Goal: Transaction & Acquisition: Purchase product/service

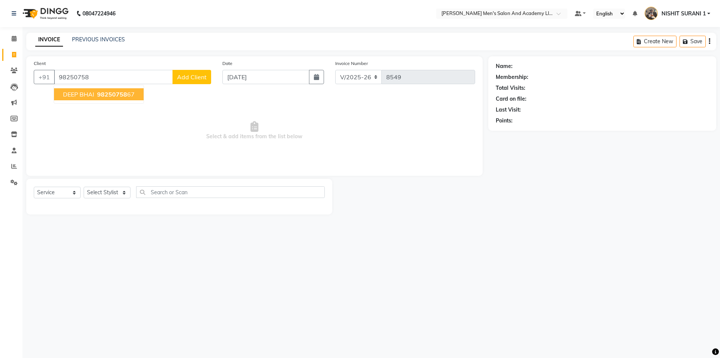
select select "6752"
select select "service"
click at [96, 94] on ngb-highlight "98250758 67" at bounding box center [115, 94] width 39 height 8
type input "9825075867"
click at [96, 94] on span "Select & add items from the list below" at bounding box center [255, 130] width 442 height 75
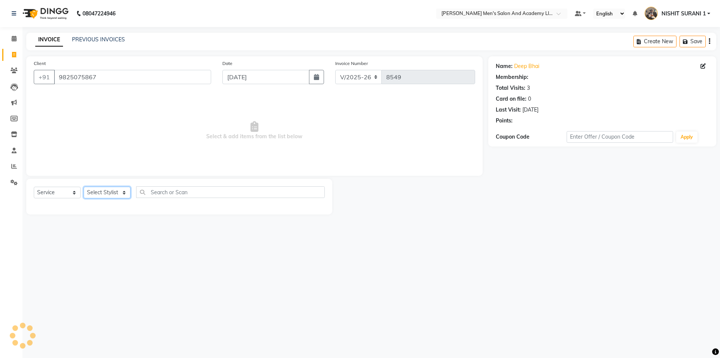
click at [122, 192] on select "Select Stylist AADITYA SOLANKI ABHAY PARMAR AJAY SEN ANKUSH SEN ASHISH VAGHELA …" at bounding box center [107, 192] width 47 height 12
select select "68653"
click at [84, 186] on select "Select Stylist AADITYA SOLANKI ABHAY PARMAR AJAY SEN ANKUSH SEN ASHISH VAGHELA …" at bounding box center [107, 192] width 47 height 12
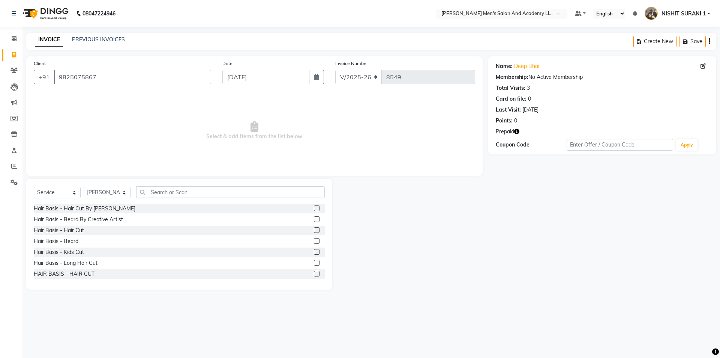
drag, startPoint x: 71, startPoint y: 240, endPoint x: 85, endPoint y: 229, distance: 18.7
click at [71, 240] on div "Hair Basis - Beard" at bounding box center [56, 241] width 45 height 8
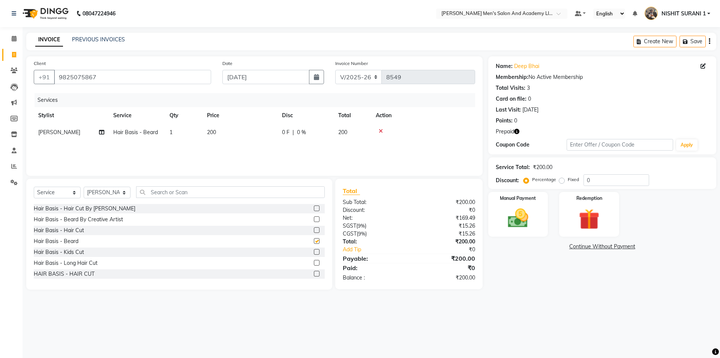
checkbox input "false"
click at [224, 133] on td "200" at bounding box center [240, 132] width 75 height 17
select select "68653"
click at [595, 212] on img at bounding box center [589, 219] width 35 height 27
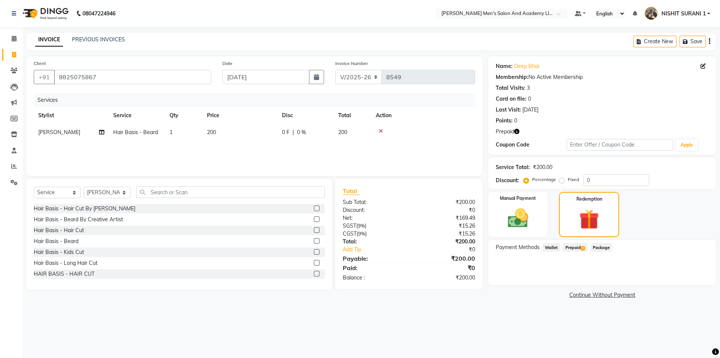
click at [576, 247] on span "Prepaid 1" at bounding box center [575, 247] width 24 height 9
click at [678, 274] on button "Add" at bounding box center [691, 277] width 27 height 13
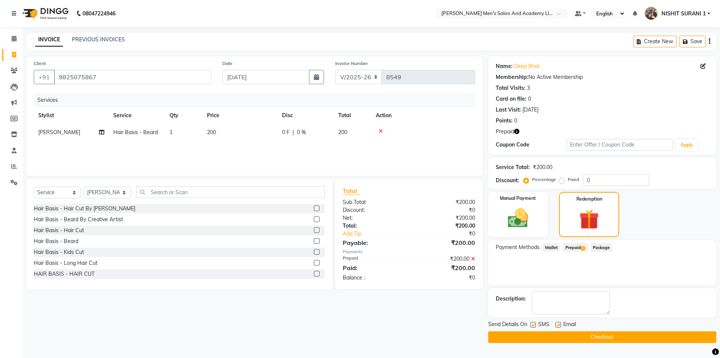
click at [557, 323] on label at bounding box center [559, 325] width 6 height 6
click at [557, 323] on input "checkbox" at bounding box center [558, 324] width 5 height 5
checkbox input "false"
drag, startPoint x: 540, startPoint y: 334, endPoint x: 532, endPoint y: 333, distance: 8.3
click at [539, 334] on button "Checkout" at bounding box center [602, 337] width 228 height 12
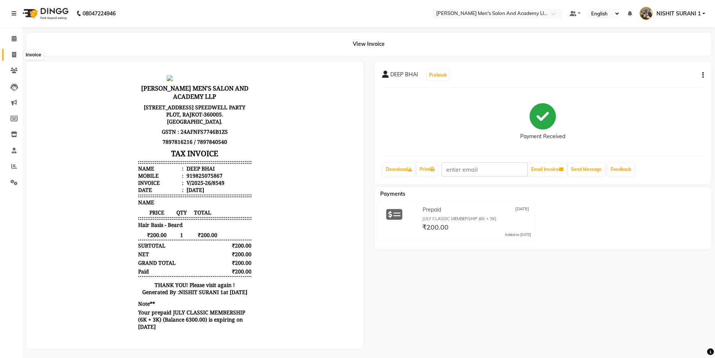
click at [9, 59] on span at bounding box center [14, 55] width 13 height 9
click at [9, 59] on link "Invoice" at bounding box center [11, 55] width 18 height 12
select select "service"
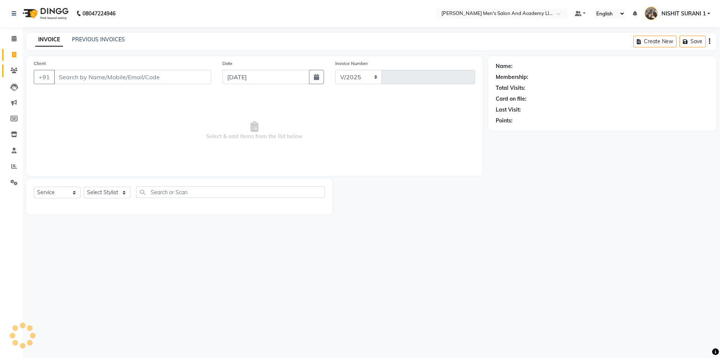
select select "6752"
type input "8550"
click at [125, 191] on select "Select Stylist AADITYA SOLANKI ABHAY PARMAR AJAY SEN ANKUSH SEN ASHISH VAGHELA …" at bounding box center [107, 192] width 47 height 12
select select "52738"
click at [84, 186] on select "Select Stylist AADITYA SOLANKI ABHAY PARMAR AJAY SEN ANKUSH SEN ASHISH VAGHELA …" at bounding box center [107, 192] width 47 height 12
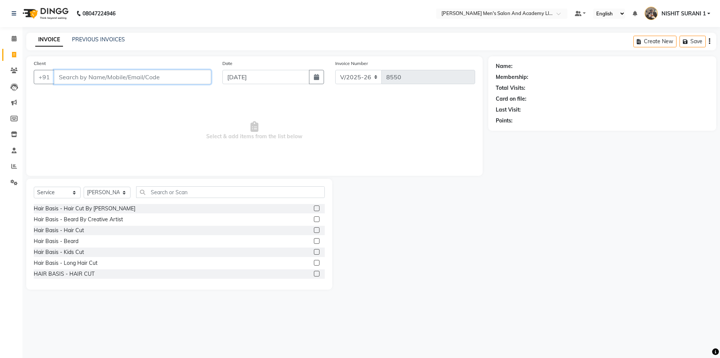
click at [187, 84] on input "Client" at bounding box center [132, 77] width 157 height 14
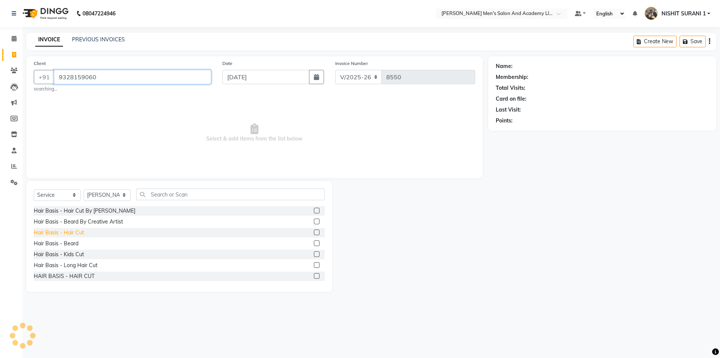
type input "9328159060"
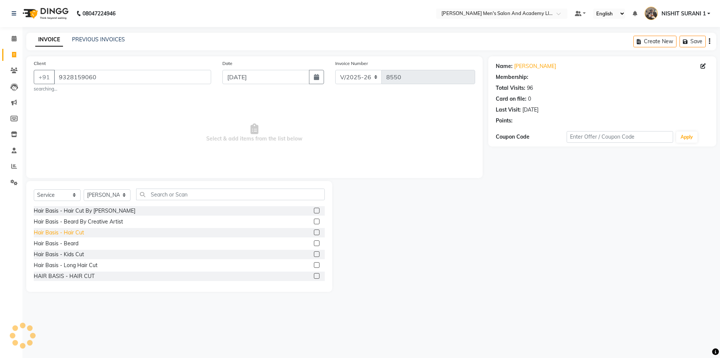
click at [40, 232] on div "Hair Basis - Hair Cut" at bounding box center [59, 232] width 50 height 8
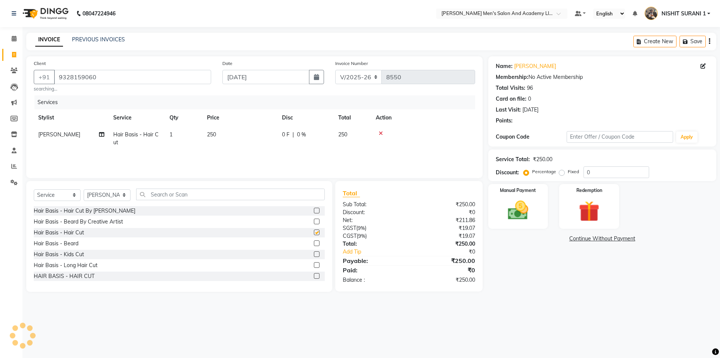
checkbox input "false"
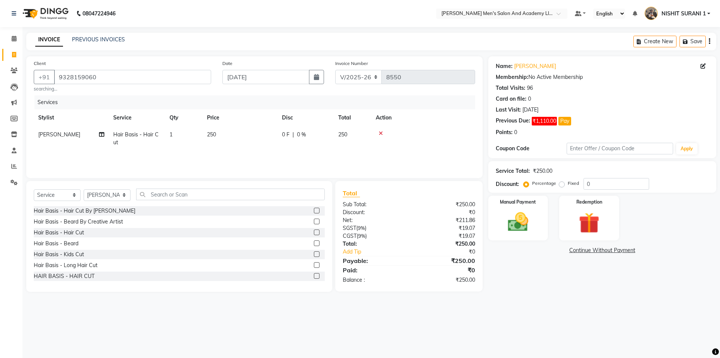
click at [245, 138] on td "250" at bounding box center [240, 138] width 75 height 25
select select "52738"
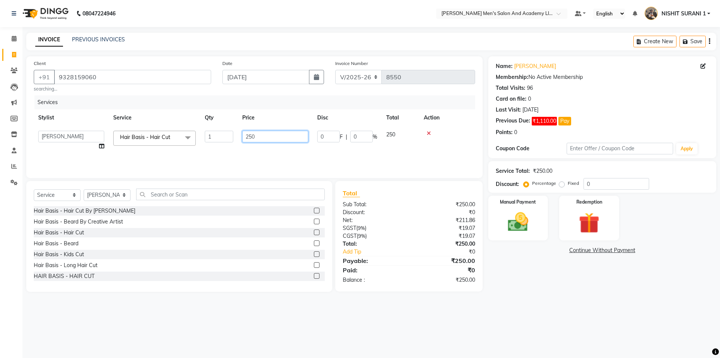
drag, startPoint x: 260, startPoint y: 136, endPoint x: 217, endPoint y: 149, distance: 44.9
click at [227, 147] on tr "AADITYA SOLANKI ABHAY PARMAR AJAY SEN ANKUSH SEN ASHISH VAGHELA BHARGAV PATEL B…" at bounding box center [255, 140] width 442 height 29
click at [226, 147] on tr "AADITYA SOLANKI ABHAY PARMAR AJAY SEN ANKUSH SEN ASHISH VAGHELA BHARGAV PATEL B…" at bounding box center [255, 140] width 442 height 29
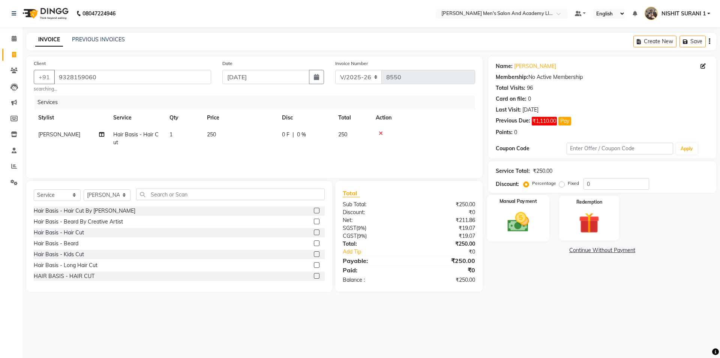
click at [524, 224] on img at bounding box center [518, 221] width 35 height 25
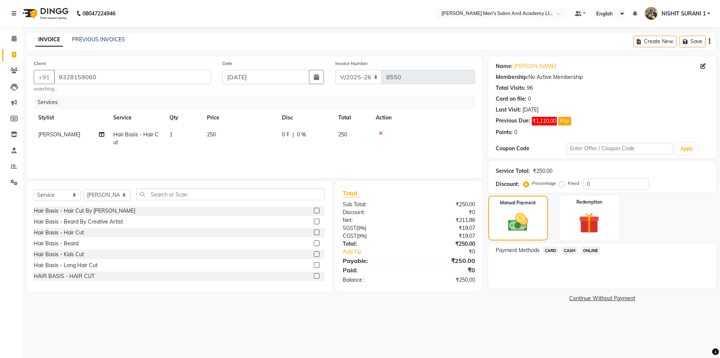
click at [260, 134] on td "250" at bounding box center [240, 138] width 75 height 25
select select "52738"
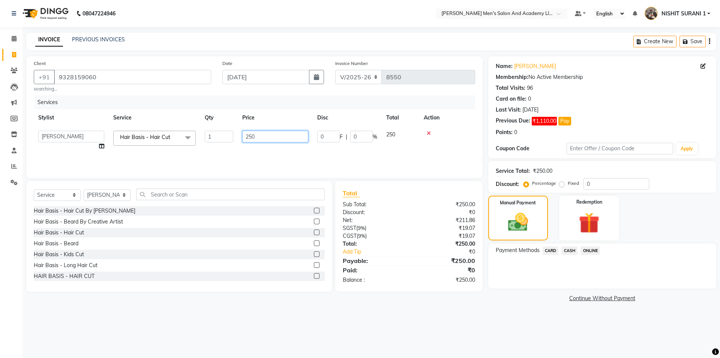
drag, startPoint x: 267, startPoint y: 146, endPoint x: 194, endPoint y: 168, distance: 75.7
click at [201, 167] on div "Services Stylist Service Qty Price Disc Total Action AADITYA SOLANKI ABHAY PARM…" at bounding box center [255, 132] width 442 height 75
type input "600"
click at [577, 251] on span "CASH" at bounding box center [570, 250] width 16 height 9
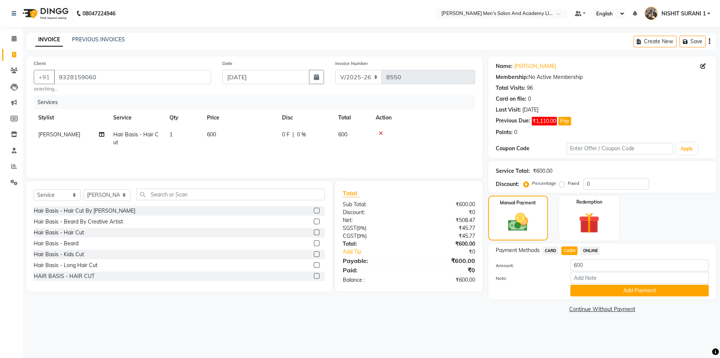
click at [588, 289] on button "Add Payment" at bounding box center [640, 290] width 138 height 12
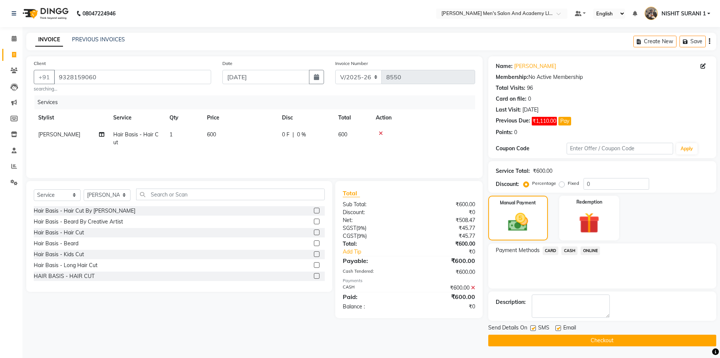
click at [560, 327] on label at bounding box center [559, 328] width 6 height 6
click at [560, 327] on input "checkbox" at bounding box center [558, 328] width 5 height 5
checkbox input "false"
click at [532, 327] on label at bounding box center [533, 328] width 6 height 6
click at [532, 327] on input "checkbox" at bounding box center [532, 328] width 5 height 5
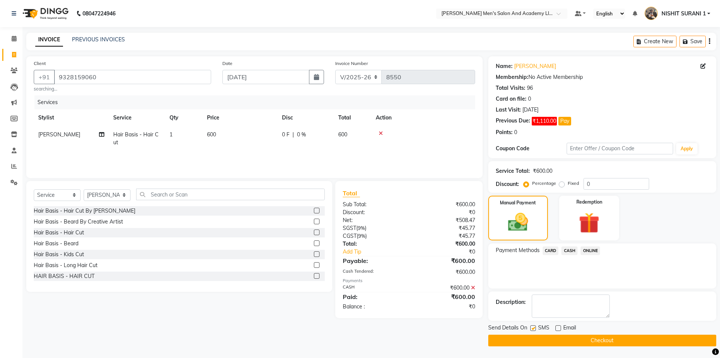
checkbox input "false"
click at [537, 343] on button "Checkout" at bounding box center [602, 340] width 228 height 12
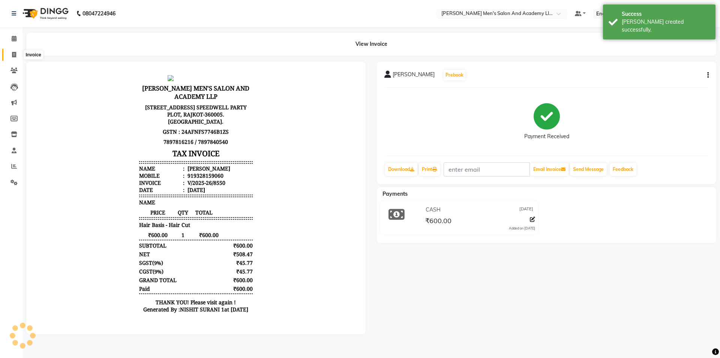
click at [20, 59] on span at bounding box center [14, 55] width 13 height 9
select select "service"
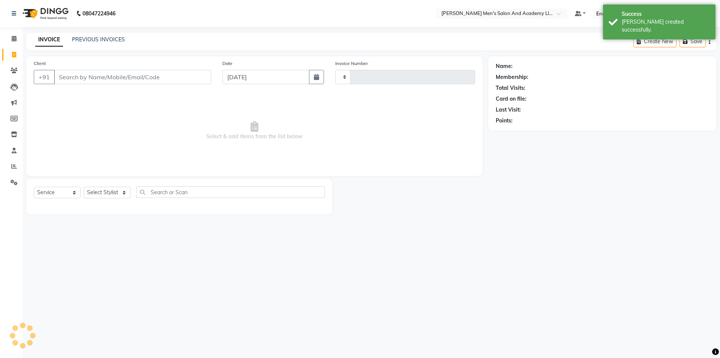
type input "8551"
select select "6752"
click at [96, 40] on link "PREVIOUS INVOICES" at bounding box center [98, 39] width 53 height 7
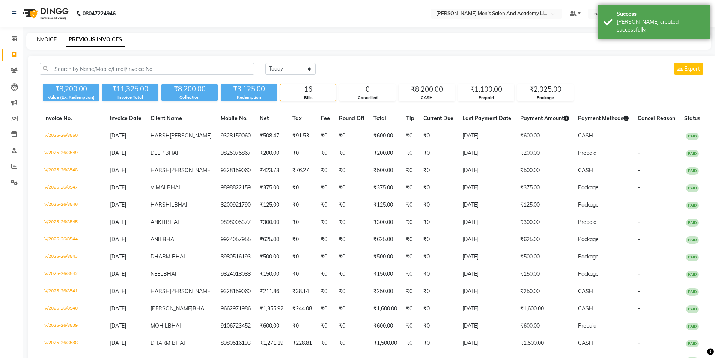
click at [45, 38] on link "INVOICE" at bounding box center [45, 39] width 21 height 7
select select "service"
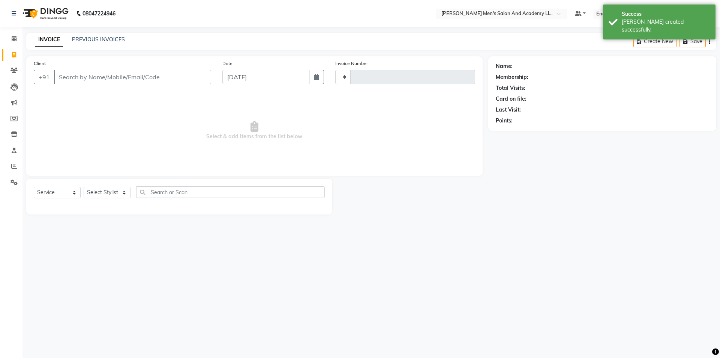
type input "8551"
select select "6752"
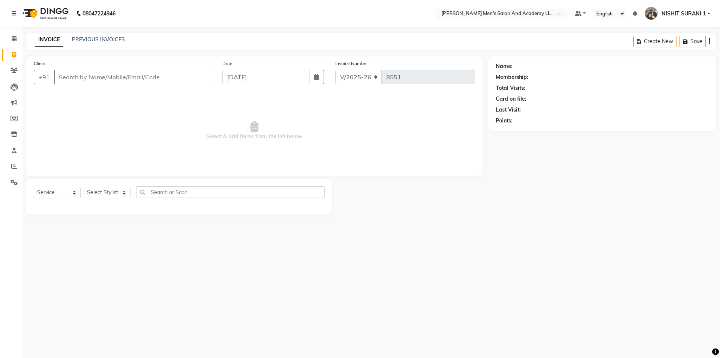
click at [39, 151] on span "Select & add items from the list below" at bounding box center [255, 130] width 442 height 75
drag, startPoint x: 39, startPoint y: 151, endPoint x: 21, endPoint y: 167, distance: 23.9
click at [32, 155] on div "Client +91 Date 01-09-2025 Invoice Number V/2025 V/2025-26 8551 Select & add it…" at bounding box center [254, 115] width 457 height 119
click at [10, 175] on li "Settings" at bounding box center [11, 182] width 23 height 16
click at [13, 166] on icon at bounding box center [14, 166] width 6 height 6
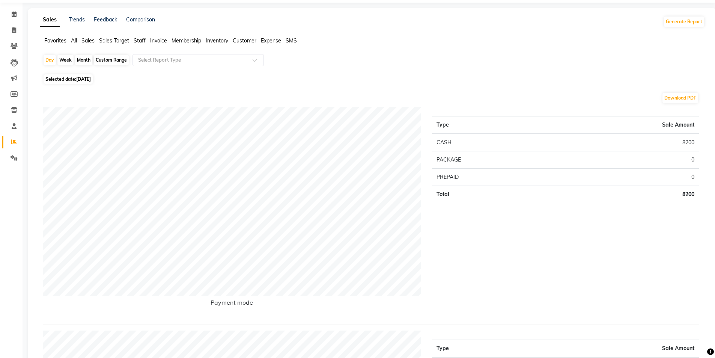
scroll to position [13, 0]
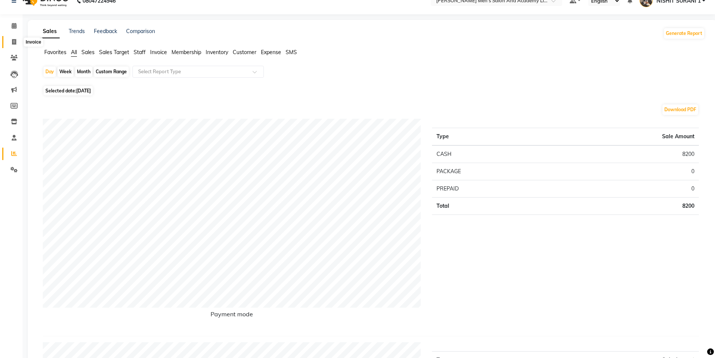
click at [15, 41] on icon at bounding box center [14, 42] width 4 height 6
select select "service"
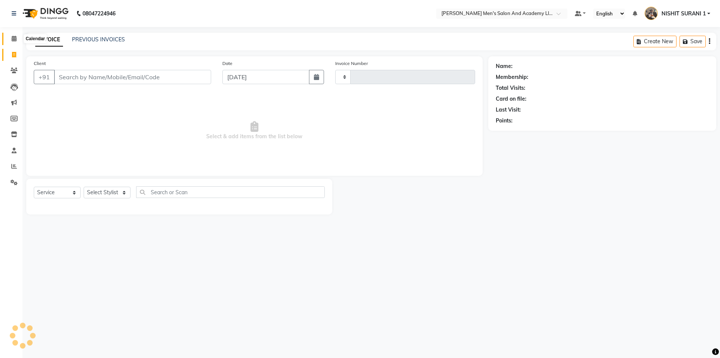
type input "8551"
select select "6752"
drag, startPoint x: 16, startPoint y: 41, endPoint x: 5, endPoint y: 37, distance: 11.0
click at [16, 40] on icon at bounding box center [14, 39] width 5 height 6
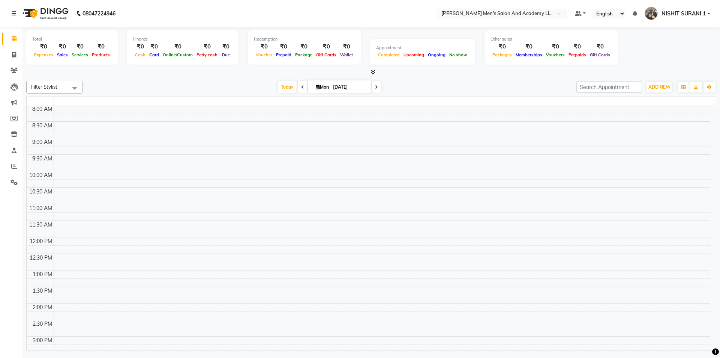
drag, startPoint x: 5, startPoint y: 37, endPoint x: 12, endPoint y: 2, distance: 36.0
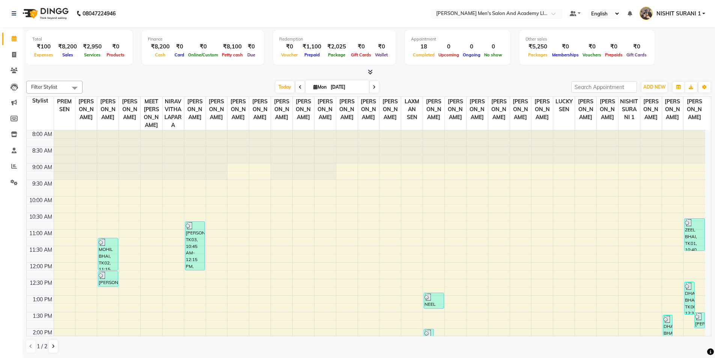
drag, startPoint x: 12, startPoint y: 2, endPoint x: 156, endPoint y: 63, distance: 156.3
click at [155, 63] on div "Finance ₹8,200 Cash ₹0 Card ₹0 Online/Custom ₹8,100 Petty cash ₹0 Due" at bounding box center [203, 47] width 122 height 35
click at [13, 168] on icon at bounding box center [14, 166] width 6 height 6
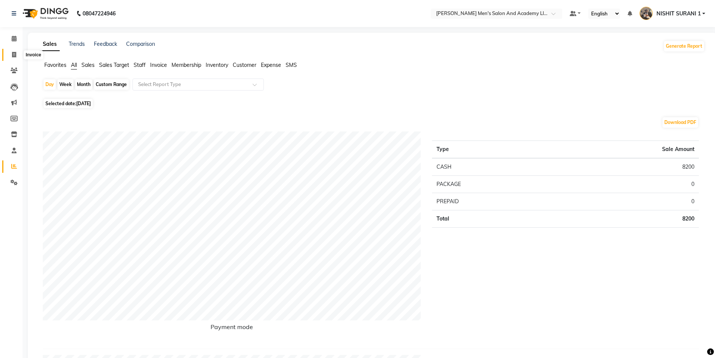
click at [12, 51] on span at bounding box center [14, 55] width 13 height 9
select select "6752"
select select "service"
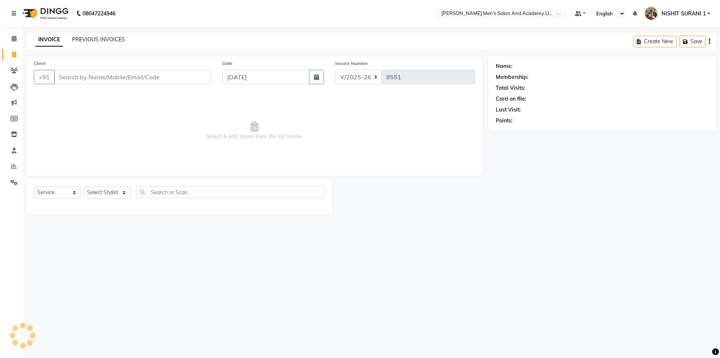
click at [101, 42] on link "PREVIOUS INVOICES" at bounding box center [98, 39] width 53 height 7
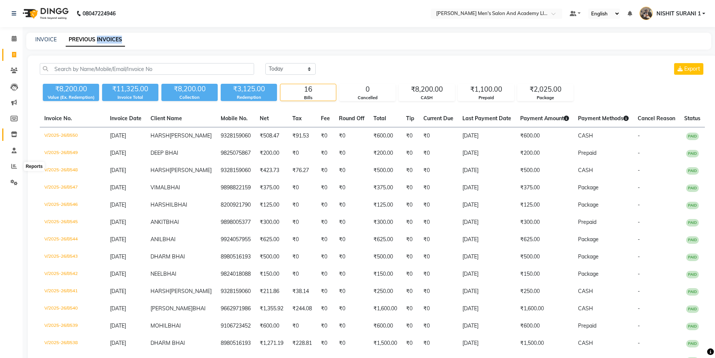
click at [16, 151] on li "Staff" at bounding box center [11, 151] width 23 height 16
drag, startPoint x: 11, startPoint y: 165, endPoint x: 21, endPoint y: 156, distance: 13.3
click at [12, 164] on span at bounding box center [14, 166] width 13 height 9
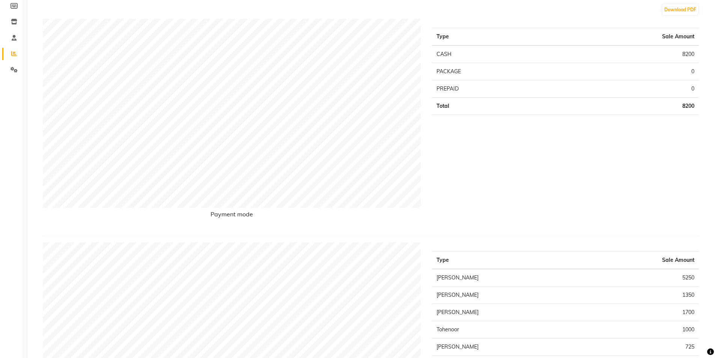
scroll to position [263, 0]
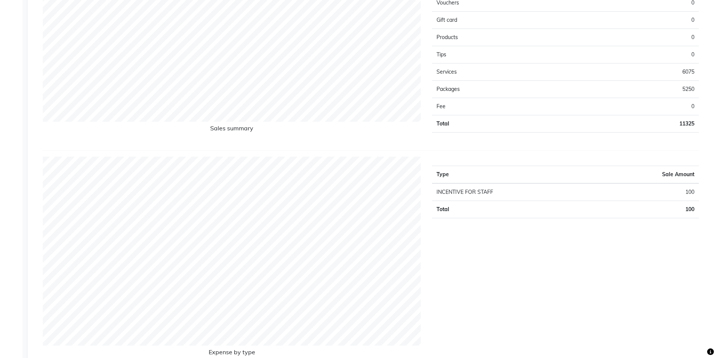
scroll to position [713, 0]
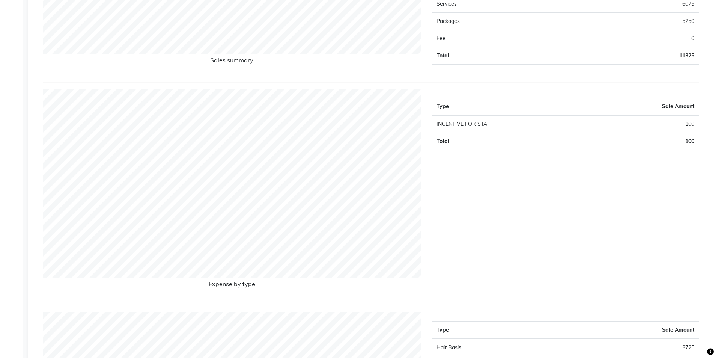
drag, startPoint x: 0, startPoint y: 372, endPoint x: 9, endPoint y: 352, distance: 22.5
drag, startPoint x: 9, startPoint y: 352, endPoint x: 506, endPoint y: 129, distance: 544.4
drag, startPoint x: 448, startPoint y: 258, endPoint x: 461, endPoint y: 306, distance: 50.0
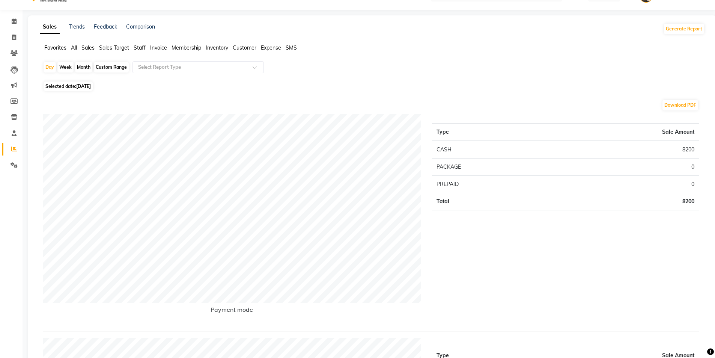
scroll to position [0, 0]
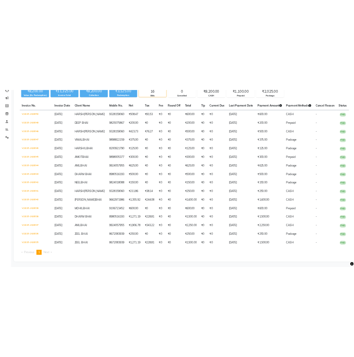
scroll to position [109, 0]
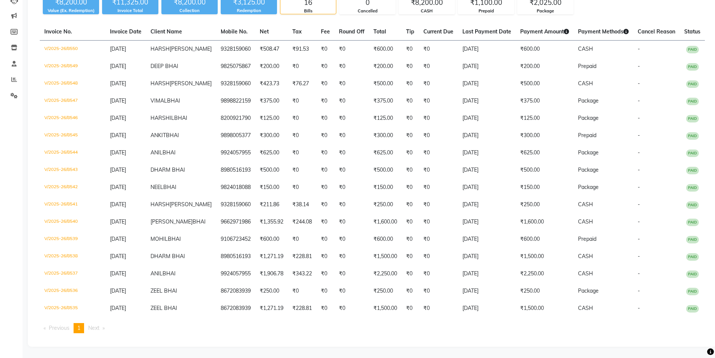
drag, startPoint x: 0, startPoint y: 139, endPoint x: 23, endPoint y: 54, distance: 88.5
click at [12, 108] on div "Calendar Invoice Clients Leads Marketing Members Inventory Staff Reports Settin…" at bounding box center [50, 141] width 101 height 412
click at [22, 62] on ul "Calendar Invoice Clients Leads Marketing Members Inventory Staff Reports Settin…" at bounding box center [11, 25] width 23 height 163
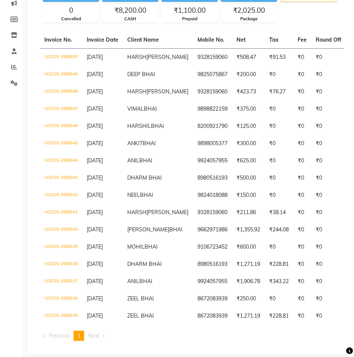
click at [16, 12] on li "Members" at bounding box center [11, 20] width 23 height 16
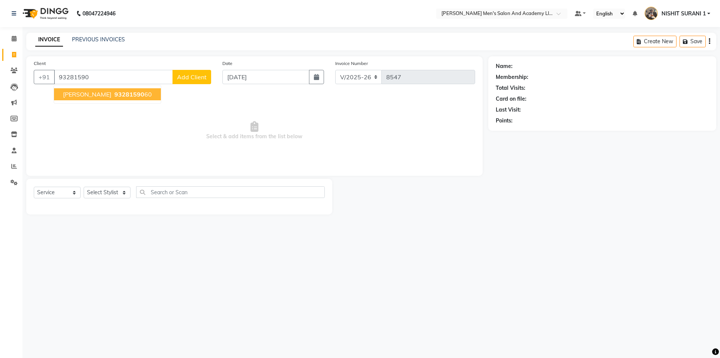
select select "6752"
select select "service"
drag, startPoint x: 93, startPoint y: 81, endPoint x: 44, endPoint y: 89, distance: 49.9
click at [44, 89] on div "Client +91 93281590 HARSH THAKOR 93281590 60 Add Client" at bounding box center [122, 74] width 189 height 31
click at [124, 103] on ngb-typeahead-window "PARAM BHAI 91069024 24" at bounding box center [102, 94] width 97 height 19
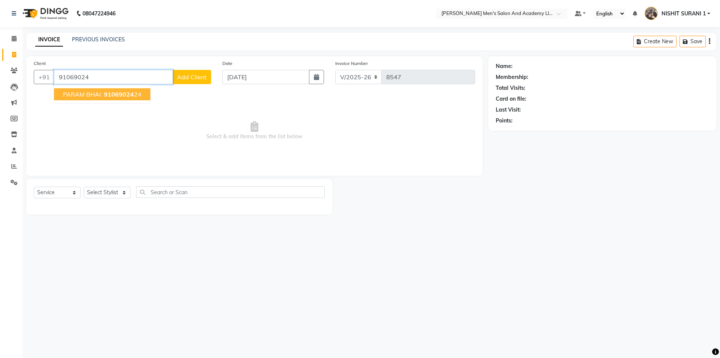
drag, startPoint x: 123, startPoint y: 89, endPoint x: 123, endPoint y: 114, distance: 25.1
click at [123, 89] on button "PARAM BHAI 91069024 24" at bounding box center [102, 94] width 96 height 12
type input "9106902424"
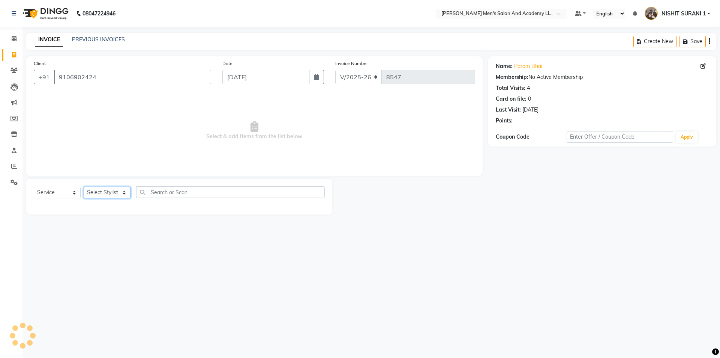
click at [119, 194] on select "Select Stylist AADITYA SOLANKI ABHAY PARMAR AJAY SEN ANKUSH SEN ASHISH VAGHELA …" at bounding box center [107, 192] width 47 height 12
select select "53860"
click at [84, 186] on select "Select Stylist AADITYA SOLANKI ABHAY PARMAR AJAY SEN ANKUSH SEN ASHISH VAGHELA …" at bounding box center [107, 192] width 47 height 12
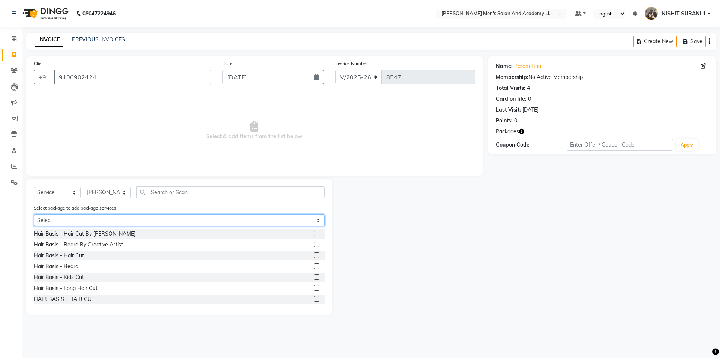
click at [137, 220] on select "Select MAVDI DEAR PACKAGE ( 6 HAIR CUT)" at bounding box center [179, 220] width 291 height 12
select select "1: Object"
click at [34, 214] on select "Select MAVDI DEAR PACKAGE ( 6 HAIR CUT)" at bounding box center [179, 220] width 291 height 12
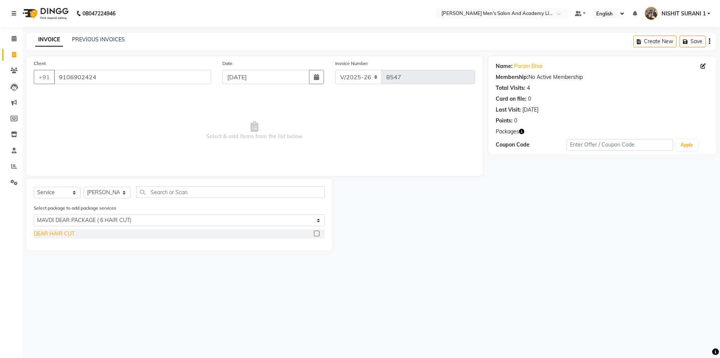
click at [60, 231] on div "DEAR HAIR CUT" at bounding box center [54, 234] width 41 height 8
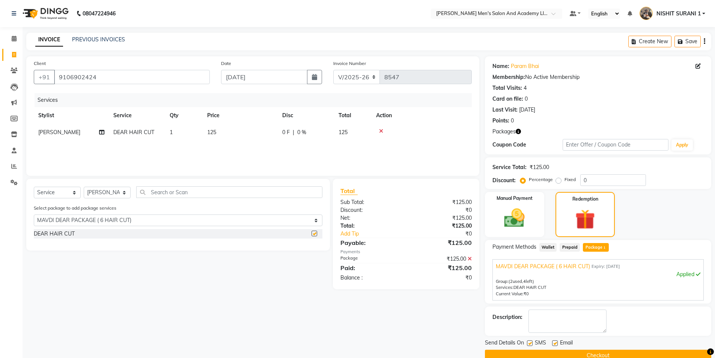
checkbox input "false"
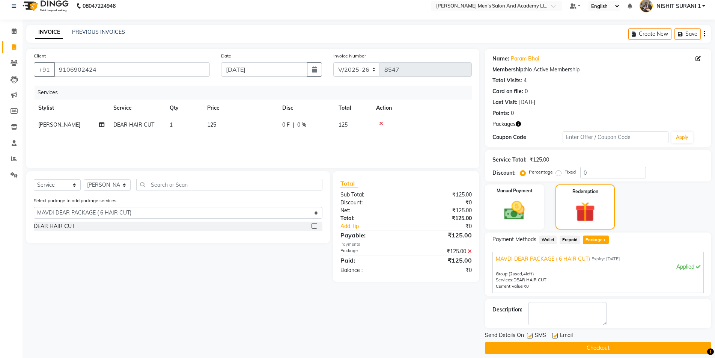
scroll to position [15, 0]
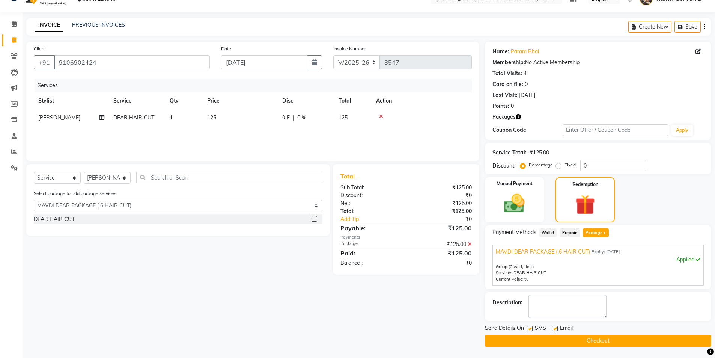
click at [553, 327] on label at bounding box center [555, 328] width 6 height 6
click at [553, 327] on input "checkbox" at bounding box center [554, 328] width 5 height 5
checkbox input "false"
click at [529, 330] on label at bounding box center [530, 328] width 6 height 6
click at [529, 330] on input "checkbox" at bounding box center [529, 328] width 5 height 5
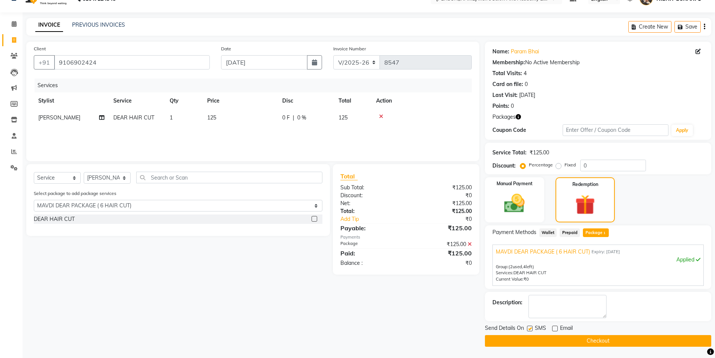
checkbox input "false"
click at [525, 350] on main "INVOICE PREVIOUS INVOICES Create New Save Client +91 9106902424 Date 01-09-2025…" at bounding box center [369, 188] width 692 height 340
click at [520, 344] on button "Checkout" at bounding box center [598, 341] width 226 height 12
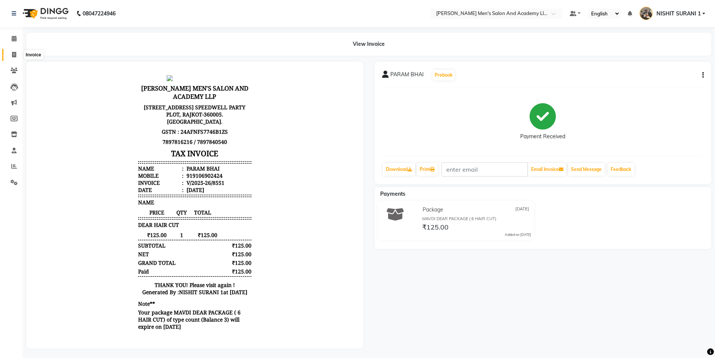
click at [11, 56] on span at bounding box center [14, 55] width 13 height 9
select select "6752"
select select "service"
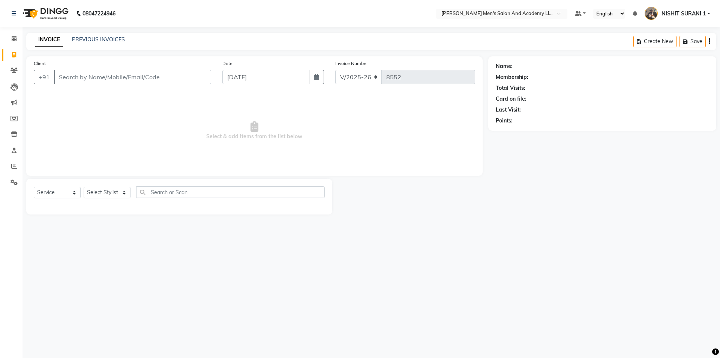
drag, startPoint x: 90, startPoint y: 78, endPoint x: 94, endPoint y: 73, distance: 6.7
click at [93, 75] on input "Client" at bounding box center [132, 77] width 157 height 14
click at [90, 82] on input "Client" at bounding box center [132, 77] width 157 height 14
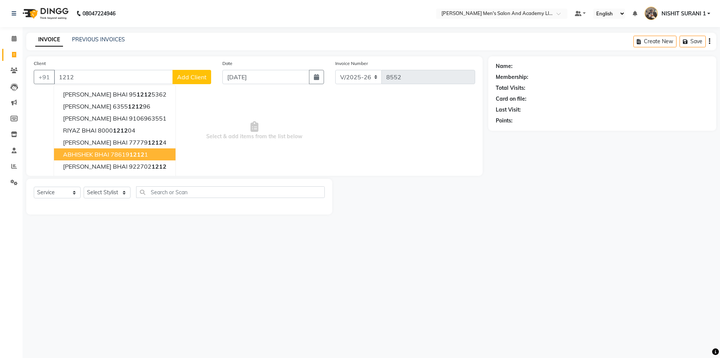
click at [135, 153] on span "1212" at bounding box center [136, 154] width 15 height 8
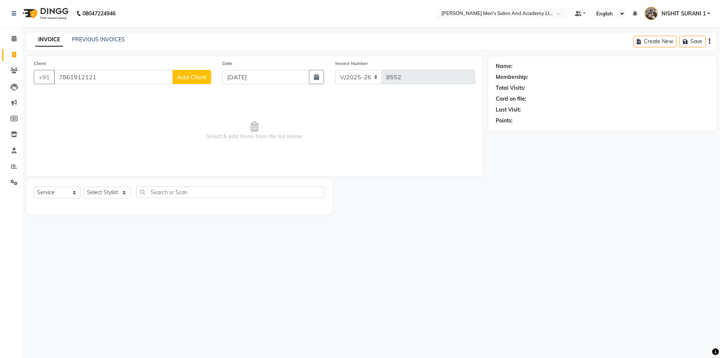
drag, startPoint x: 128, startPoint y: 74, endPoint x: 127, endPoint y: 86, distance: 11.7
click at [127, 77] on input "7861912121" at bounding box center [113, 77] width 119 height 14
click at [128, 79] on input "7861912121" at bounding box center [113, 77] width 119 height 14
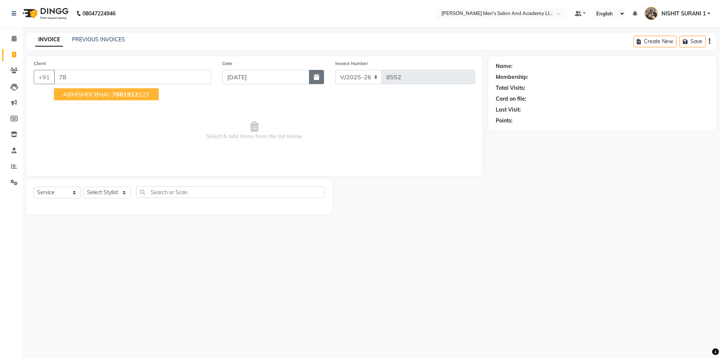
type input "7"
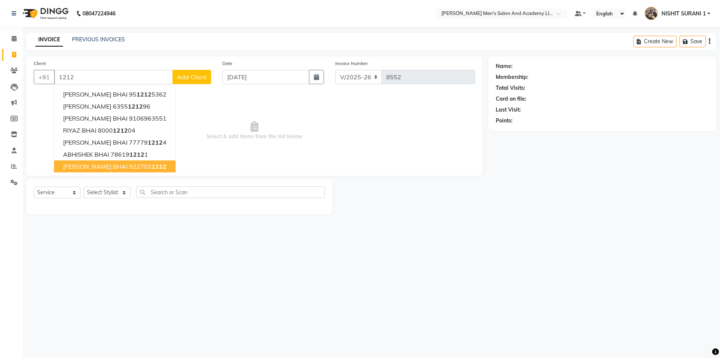
click at [87, 167] on span "MANAV BHAI" at bounding box center [95, 166] width 65 height 8
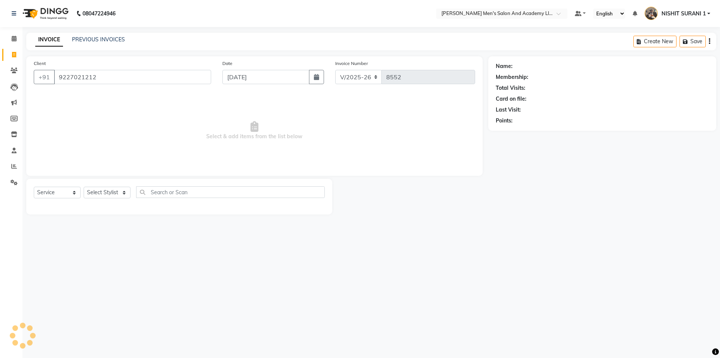
type input "9227021212"
click at [718, 316] on div "08047224946 Select Location × Sandy Men's Salon And Academy Llp, Speed Well Def…" at bounding box center [360, 179] width 720 height 358
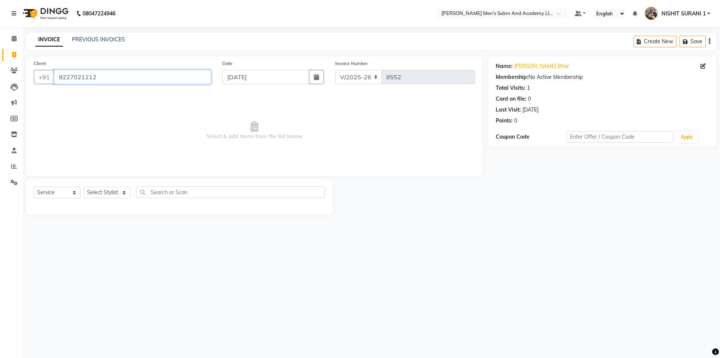
drag, startPoint x: 714, startPoint y: 320, endPoint x: 111, endPoint y: 76, distance: 650.5
click at [111, 76] on input "9227021212" at bounding box center [132, 77] width 157 height 14
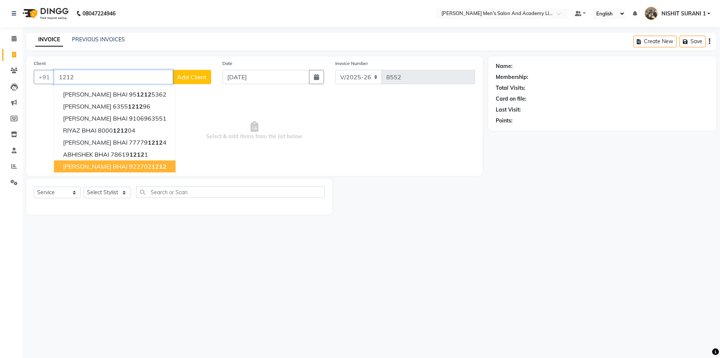
drag, startPoint x: 128, startPoint y: 167, endPoint x: 106, endPoint y: 170, distance: 22.3
click at [129, 168] on ngb-highlight "922702 1212" at bounding box center [148, 166] width 38 height 8
click at [113, 168] on div "Client +91 9227021212 DEVANG BHAI 95 1212 5362 YASH BHAI 6355 1212 96 BHAVESH B…" at bounding box center [254, 115] width 457 height 119
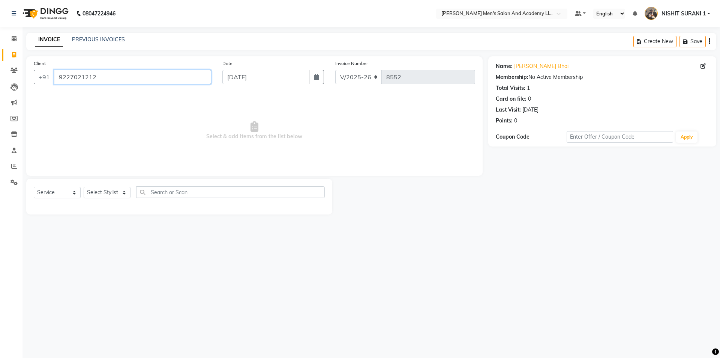
drag, startPoint x: 131, startPoint y: 75, endPoint x: 120, endPoint y: 77, distance: 10.2
click at [127, 77] on input "9227021212" at bounding box center [132, 77] width 157 height 14
click at [104, 80] on input "9227021212" at bounding box center [132, 77] width 157 height 14
drag, startPoint x: 103, startPoint y: 79, endPoint x: 89, endPoint y: 86, distance: 15.6
click at [101, 80] on input "9227021212" at bounding box center [132, 77] width 157 height 14
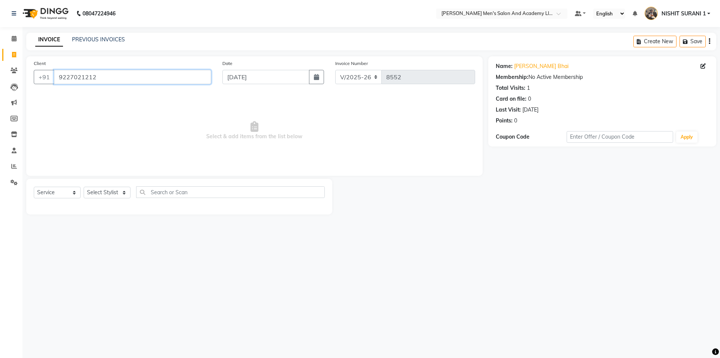
drag, startPoint x: 89, startPoint y: 86, endPoint x: 80, endPoint y: 95, distance: 12.5
click at [80, 94] on div "Client +91 9227021212 Date 01-09-2025 Invoice Number V/2025 V/2025-26 8552 Sele…" at bounding box center [254, 115] width 457 height 119
drag, startPoint x: 80, startPoint y: 95, endPoint x: 393, endPoint y: 203, distance: 331.4
click at [327, 195] on div "Client +91 9227021212 Date 01-09-2025 Invoice Number V/2025 V/2025-26 8552 Sele…" at bounding box center [255, 135] width 468 height 158
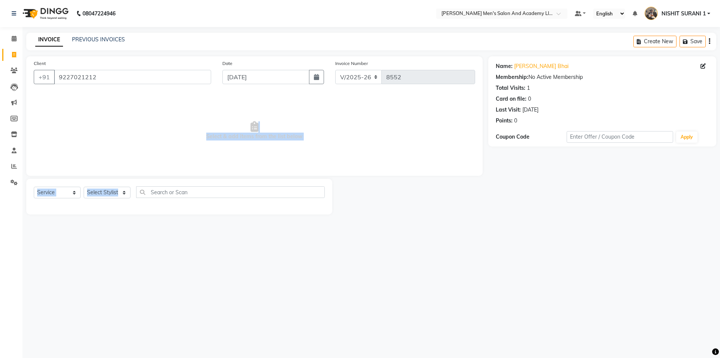
click at [0, 67] on li "Clients" at bounding box center [11, 71] width 23 height 16
click at [57, 57] on div "Client +91 9227021212 Date 01-09-2025 Invoice Number V/2025 V/2025-26 8552 Sele…" at bounding box center [254, 115] width 457 height 119
drag, startPoint x: 82, startPoint y: 65, endPoint x: 82, endPoint y: 69, distance: 4.9
click at [83, 68] on div "Client +91 9227021212" at bounding box center [122, 74] width 189 height 31
click at [104, 70] on div "Client +91 9227021212" at bounding box center [122, 74] width 189 height 31
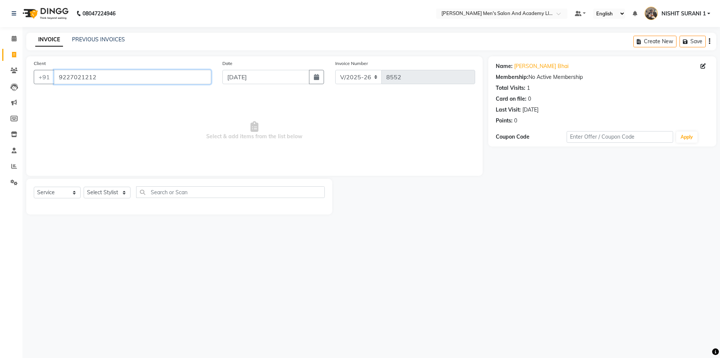
click at [104, 70] on input "9227021212" at bounding box center [132, 77] width 157 height 14
click at [104, 79] on input "9227021212" at bounding box center [132, 77] width 157 height 14
click at [111, 80] on input "9227021212" at bounding box center [132, 77] width 157 height 14
drag, startPoint x: 114, startPoint y: 71, endPoint x: 113, endPoint y: 67, distance: 4.6
click at [114, 72] on input "9227021212" at bounding box center [132, 77] width 157 height 14
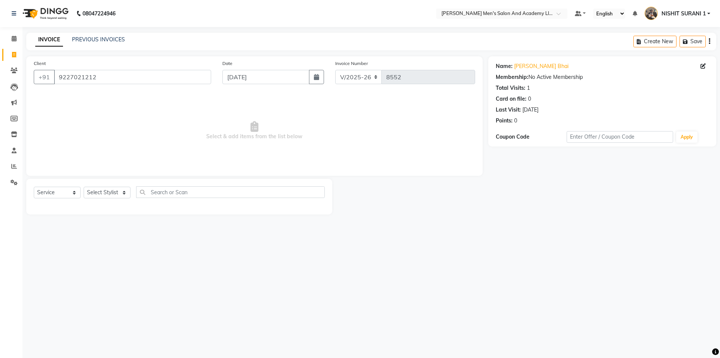
drag, startPoint x: 113, startPoint y: 65, endPoint x: 106, endPoint y: 67, distance: 7.0
click at [110, 68] on div "Client +91 9227021212" at bounding box center [122, 74] width 189 height 31
drag, startPoint x: 106, startPoint y: 67, endPoint x: 106, endPoint y: 72, distance: 5.3
click at [105, 73] on div "Client +91 9227021212" at bounding box center [122, 74] width 189 height 31
click at [111, 70] on input "9227021212" at bounding box center [132, 77] width 157 height 14
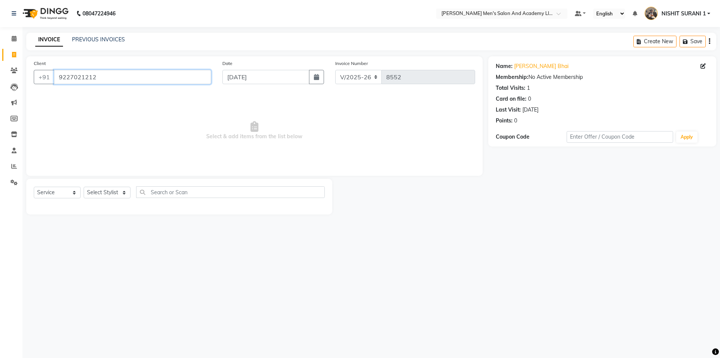
drag, startPoint x: 113, startPoint y: 75, endPoint x: 117, endPoint y: 81, distance: 6.5
click at [117, 82] on input "9227021212" at bounding box center [132, 77] width 157 height 14
click at [119, 74] on input "9227021212" at bounding box center [132, 77] width 157 height 14
click at [197, 67] on div "Client +91 9227021212" at bounding box center [122, 74] width 189 height 31
click at [191, 75] on input "9227021212" at bounding box center [132, 77] width 157 height 14
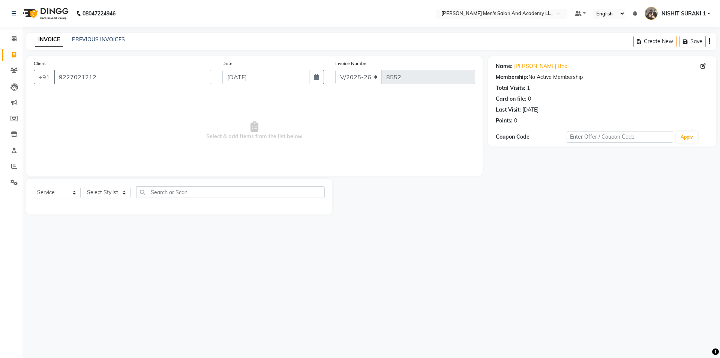
drag, startPoint x: 176, startPoint y: 62, endPoint x: 167, endPoint y: 73, distance: 14.4
click at [170, 70] on div "Client +91 9227021212" at bounding box center [122, 74] width 189 height 31
click at [172, 64] on div "Client +91 9227021212" at bounding box center [122, 74] width 189 height 31
drag, startPoint x: 168, startPoint y: 71, endPoint x: 168, endPoint y: 59, distance: 11.3
click at [167, 68] on div "Client +91 9227021212" at bounding box center [122, 74] width 189 height 31
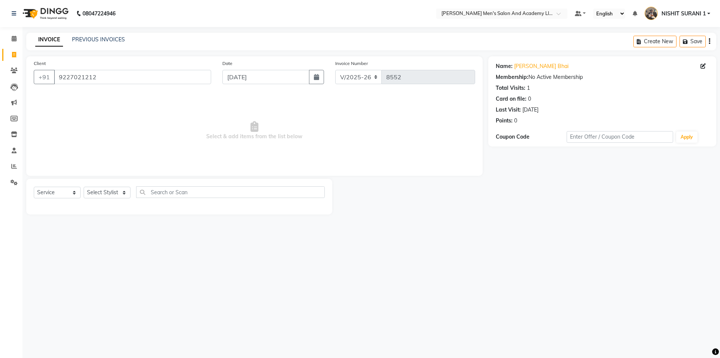
click at [168, 59] on div "Client +91 9227021212 Date 01-09-2025 Invoice Number V/2025 V/2025-26 8552 Sele…" at bounding box center [254, 115] width 457 height 119
click at [167, 47] on div "INVOICE PREVIOUS INVOICES Create New Save" at bounding box center [371, 42] width 690 height 18
click at [168, 41] on div "INVOICE PREVIOUS INVOICES Create New Save" at bounding box center [371, 42] width 690 height 18
drag, startPoint x: 144, startPoint y: 59, endPoint x: 123, endPoint y: 72, distance: 24.8
click at [130, 68] on main "INVOICE PREVIOUS INVOICES Create New Save Client +91 9227021212 Date 01-09-2025…" at bounding box center [372, 129] width 698 height 193
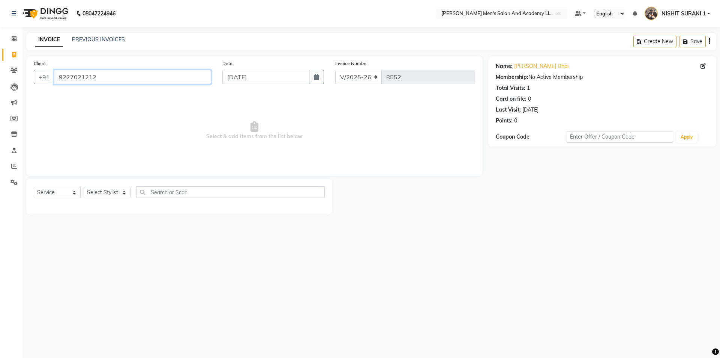
click at [126, 75] on input "9227021212" at bounding box center [132, 77] width 157 height 14
click at [109, 48] on div "INVOICE PREVIOUS INVOICES Create New Save" at bounding box center [371, 42] width 690 height 18
drag, startPoint x: 110, startPoint y: 72, endPoint x: 110, endPoint y: 77, distance: 4.5
click at [111, 76] on input "9227021212" at bounding box center [132, 77] width 157 height 14
drag, startPoint x: 89, startPoint y: 75, endPoint x: 81, endPoint y: 78, distance: 8.2
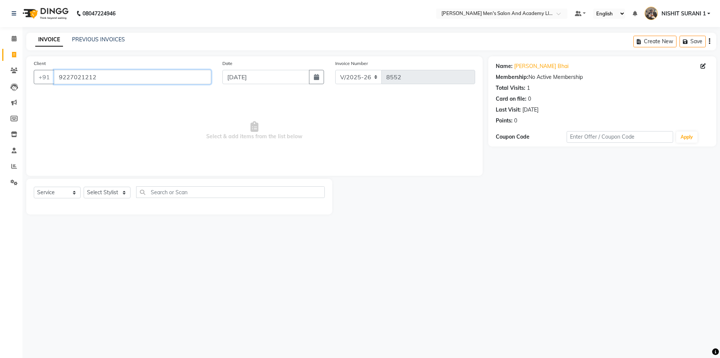
click at [83, 77] on input "9227021212" at bounding box center [132, 77] width 157 height 14
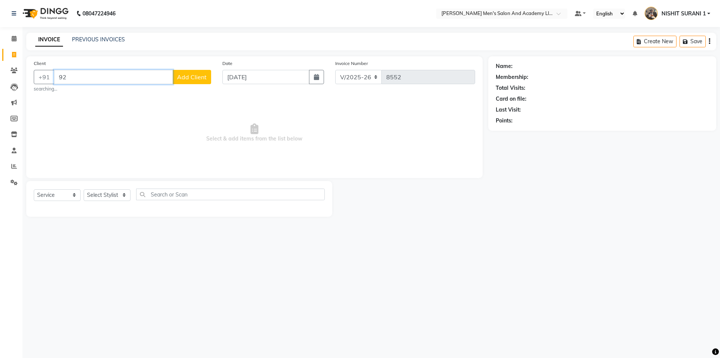
type input "2"
click at [81, 75] on input "2" at bounding box center [132, 77] width 157 height 14
type input ";"
type input "\"
drag, startPoint x: 135, startPoint y: 76, endPoint x: 135, endPoint y: 72, distance: 4.1
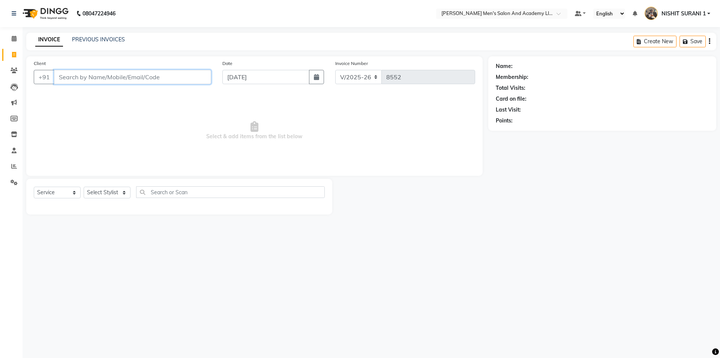
click at [136, 74] on input "Client" at bounding box center [132, 77] width 157 height 14
drag, startPoint x: 66, startPoint y: 79, endPoint x: 88, endPoint y: 87, distance: 23.1
click at [75, 78] on input "Client" at bounding box center [132, 77] width 157 height 14
click at [117, 86] on div "Client +91 9227021212" at bounding box center [122, 74] width 189 height 31
click at [126, 81] on input "9227021212" at bounding box center [132, 77] width 157 height 14
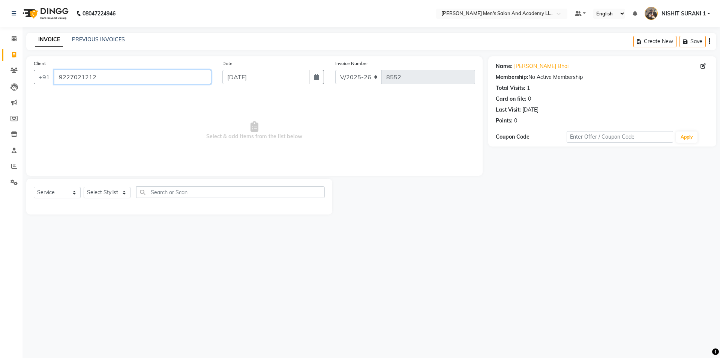
click at [129, 73] on input "9227021212" at bounding box center [132, 77] width 157 height 14
click at [96, 78] on input "9227021212" at bounding box center [132, 77] width 157 height 14
drag, startPoint x: 100, startPoint y: 122, endPoint x: 104, endPoint y: 127, distance: 6.6
drag, startPoint x: 105, startPoint y: 123, endPoint x: 106, endPoint y: 136, distance: 12.8
drag, startPoint x: 107, startPoint y: 133, endPoint x: 2, endPoint y: 183, distance: 117.0
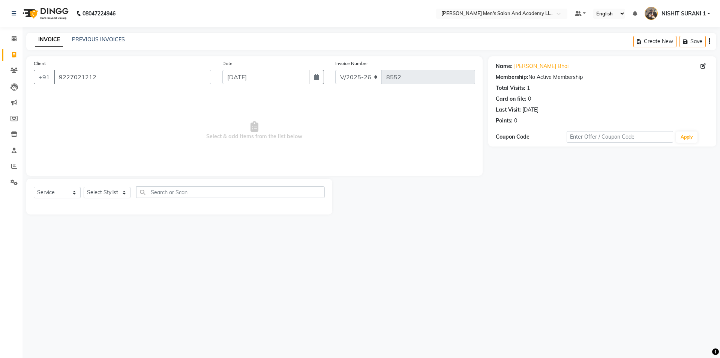
drag, startPoint x: 190, startPoint y: 268, endPoint x: 195, endPoint y: 268, distance: 4.5
drag, startPoint x: 227, startPoint y: 278, endPoint x: 177, endPoint y: 280, distance: 50.3
drag, startPoint x: 199, startPoint y: 190, endPoint x: 200, endPoint y: 195, distance: 5.7
drag, startPoint x: 700, startPoint y: 372, endPoint x: 658, endPoint y: 326, distance: 62.2
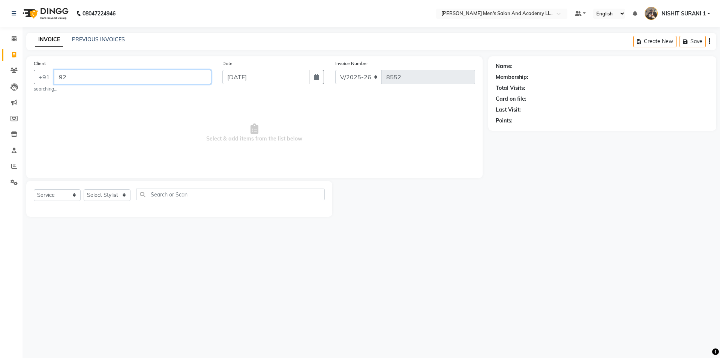
type input "9"
click at [649, 9] on img at bounding box center [651, 13] width 13 height 13
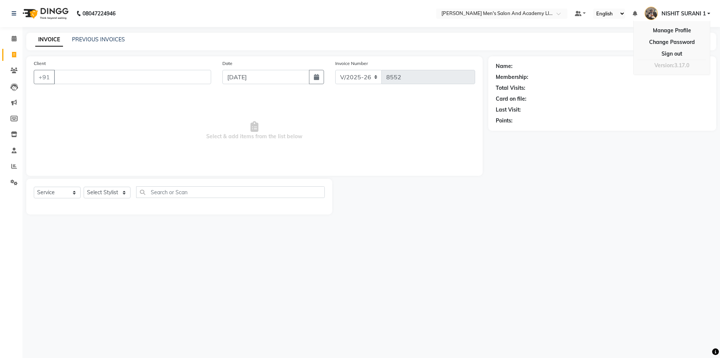
click at [649, 11] on img at bounding box center [651, 13] width 13 height 13
click at [649, 12] on img at bounding box center [651, 13] width 13 height 13
drag, startPoint x: 17, startPoint y: 167, endPoint x: 15, endPoint y: 159, distance: 8.0
drag, startPoint x: 15, startPoint y: 163, endPoint x: 14, endPoint y: 156, distance: 7.6
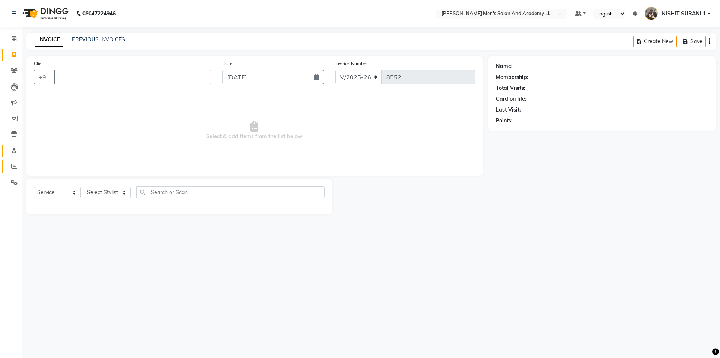
drag, startPoint x: 12, startPoint y: 161, endPoint x: 11, endPoint y: 148, distance: 13.2
drag, startPoint x: 12, startPoint y: 163, endPoint x: 13, endPoint y: 155, distance: 7.5
drag, startPoint x: 455, startPoint y: 17, endPoint x: 443, endPoint y: 17, distance: 11.6
click at [455, 17] on input "text" at bounding box center [492, 15] width 109 height 8
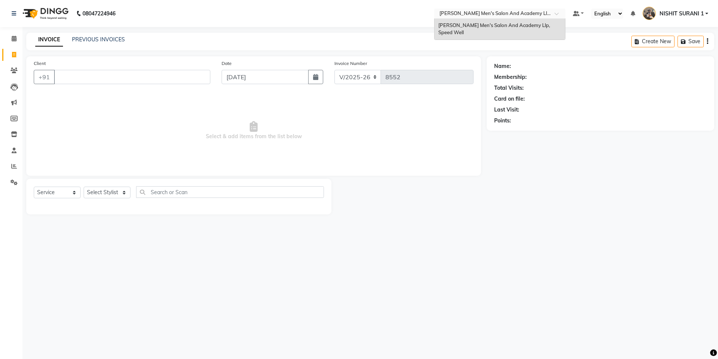
drag, startPoint x: 443, startPoint y: 17, endPoint x: 171, endPoint y: 63, distance: 276.3
click at [168, 68] on app-home "08047224946 Select Location × Sandy Men's Salon And Academy Llp, Speed Well San…" at bounding box center [359, 112] width 718 height 225
click at [233, 34] on div "INVOICE PREVIOUS INVOICES Create New Save" at bounding box center [370, 42] width 688 height 18
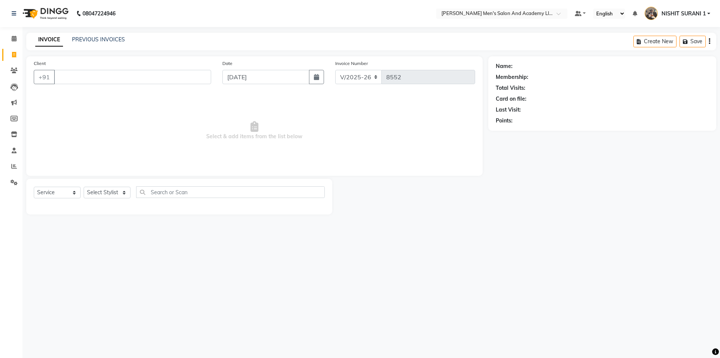
click at [5, 54] on link "Invoice" at bounding box center [11, 55] width 18 height 12
select select "service"
type input "8552"
select select "6752"
type input "9"
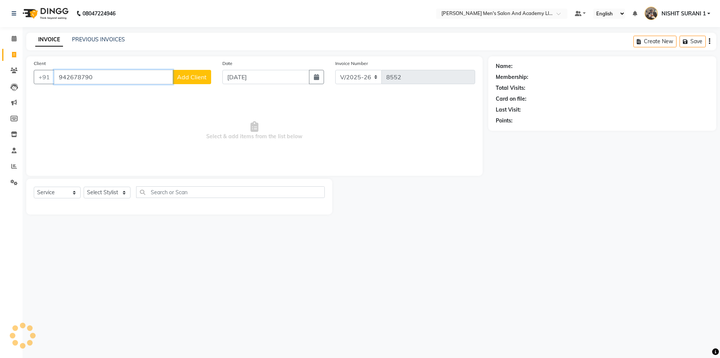
type input "9426787909"
drag, startPoint x: 132, startPoint y: 77, endPoint x: 10, endPoint y: 59, distance: 124.0
click at [27, 56] on div "Client +91 9426787909 Add Client Date 01-09-2025 Invoice Number V/2025 V/2025-2…" at bounding box center [255, 135] width 468 height 158
drag, startPoint x: 256, startPoint y: 258, endPoint x: 249, endPoint y: 261, distance: 7.5
click at [253, 258] on div "08047224946 Select Location × Sandy Men's Salon And Academy Llp, Speed Well Def…" at bounding box center [360, 179] width 720 height 358
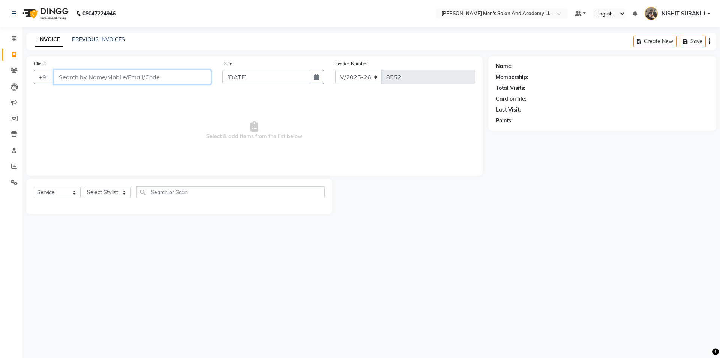
click at [142, 84] on input "Client" at bounding box center [132, 77] width 157 height 14
type input "9099677776"
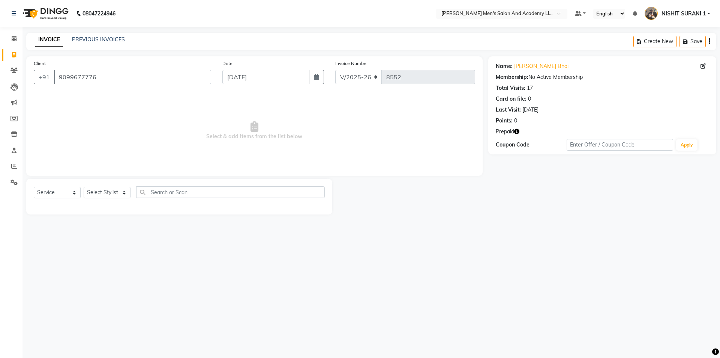
click at [519, 132] on icon "button" at bounding box center [516, 131] width 5 height 5
click at [94, 194] on select "Select Stylist AADITYA SOLANKI ABHAY PARMAR AJAY SEN ANKUSH SEN ASHISH VAGHELA …" at bounding box center [107, 192] width 47 height 12
select select "62857"
click at [84, 186] on select "Select Stylist AADITYA SOLANKI ABHAY PARMAR AJAY SEN ANKUSH SEN ASHISH VAGHELA …" at bounding box center [107, 192] width 47 height 12
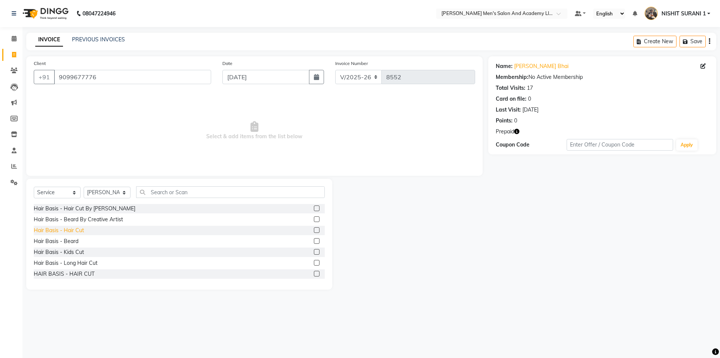
click at [75, 233] on div "Hair Basis - Hair Cut" at bounding box center [59, 230] width 50 height 8
checkbox input "false"
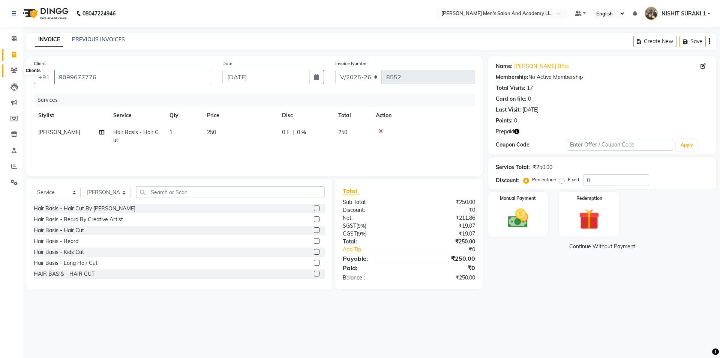
click at [13, 69] on icon at bounding box center [14, 71] width 7 height 6
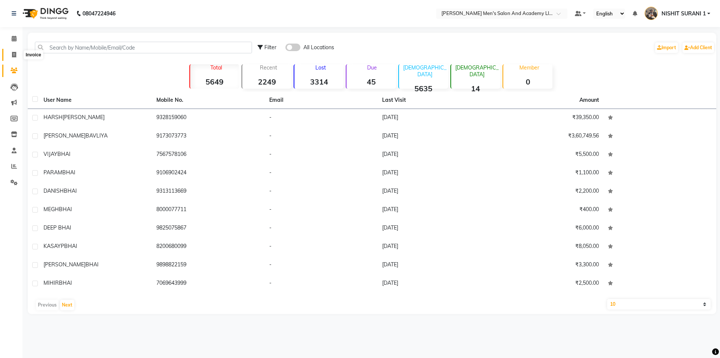
click at [15, 56] on icon at bounding box center [14, 55] width 4 height 6
select select "service"
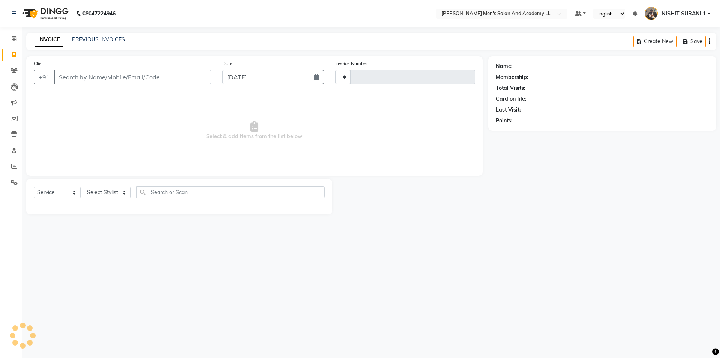
type input "8553"
select select "6752"
click at [98, 40] on link "PREVIOUS INVOICES" at bounding box center [98, 39] width 53 height 7
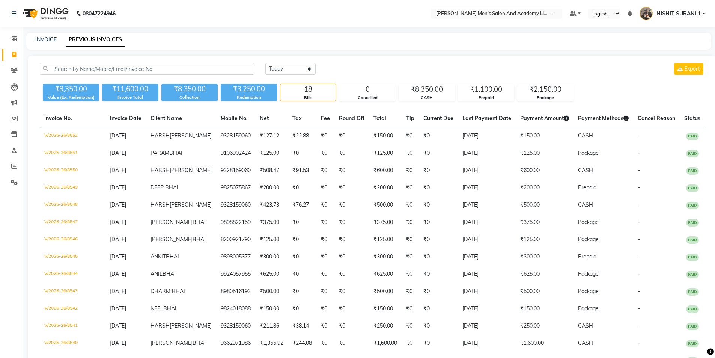
click at [56, 41] on div "INVOICE PREVIOUS INVOICES" at bounding box center [364, 40] width 676 height 8
click at [53, 42] on link "INVOICE" at bounding box center [45, 39] width 21 height 7
select select "6752"
select select "service"
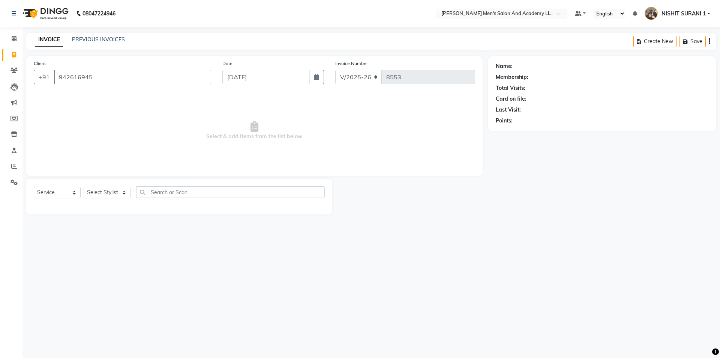
type input "9426169452"
drag, startPoint x: 99, startPoint y: 79, endPoint x: 17, endPoint y: 96, distance: 84.3
click at [17, 96] on app-home "08047224946 Select Location × Sandy Men's Salon And Academy Llp, Speed Well Def…" at bounding box center [360, 112] width 720 height 225
type input "9081770417"
click at [186, 94] on span "Select & add items from the list below" at bounding box center [255, 130] width 442 height 75
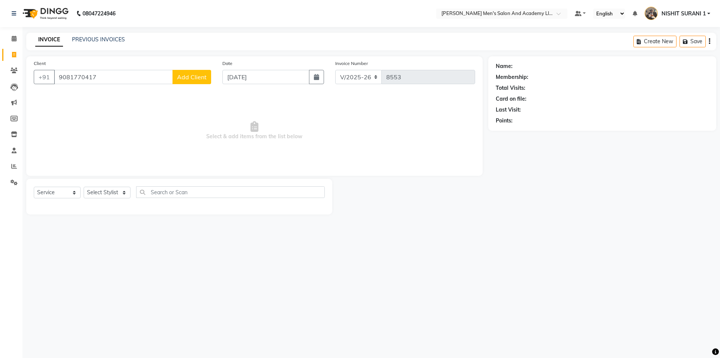
click at [196, 75] on span "Add Client" at bounding box center [192, 77] width 30 height 8
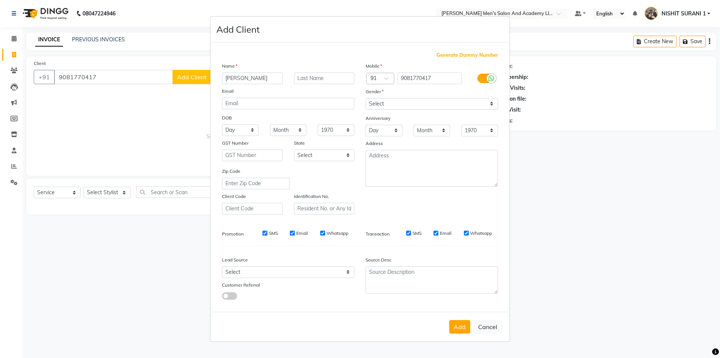
type input "KRISH BHAI"
drag, startPoint x: 444, startPoint y: 103, endPoint x: 443, endPoint y: 109, distance: 6.1
click at [444, 103] on select "Select Male Female Other Prefer Not To Say" at bounding box center [432, 104] width 132 height 12
select select "male"
click at [366, 98] on select "Select Male Female Other Prefer Not To Say" at bounding box center [432, 104] width 132 height 12
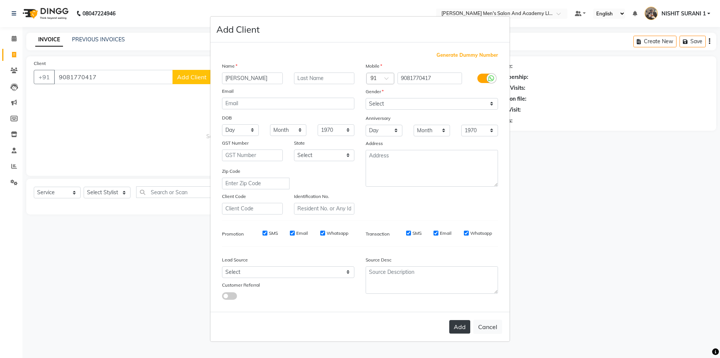
drag, startPoint x: 456, startPoint y: 332, endPoint x: 450, endPoint y: 333, distance: 6.0
click at [456, 333] on div "Add Cancel" at bounding box center [359, 326] width 299 height 30
click at [452, 329] on button "Add" at bounding box center [459, 327] width 21 height 14
select select
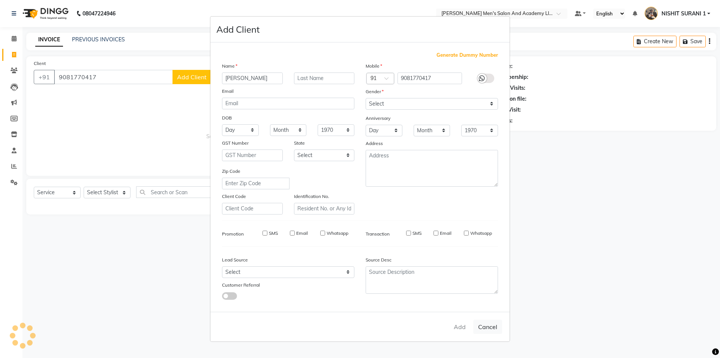
select select
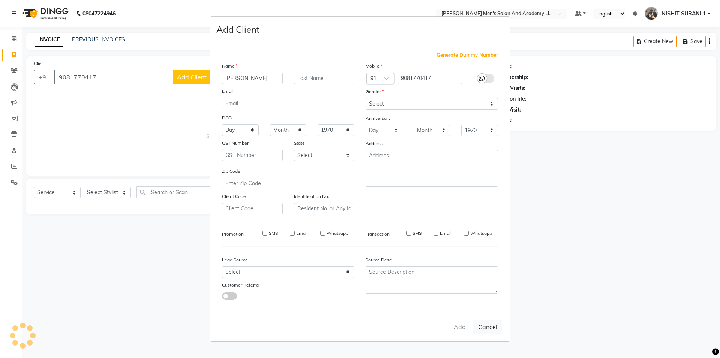
checkbox input "false"
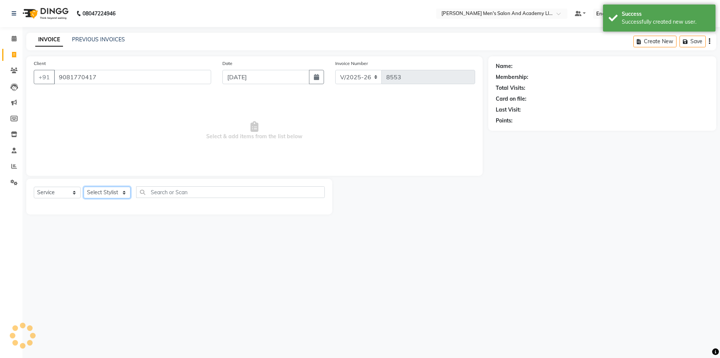
click at [104, 194] on select "Select Stylist AADITYA SOLANKI ABHAY PARMAR AJAY SEN ANKUSH SEN ASHISH VAGHELA …" at bounding box center [107, 192] width 47 height 12
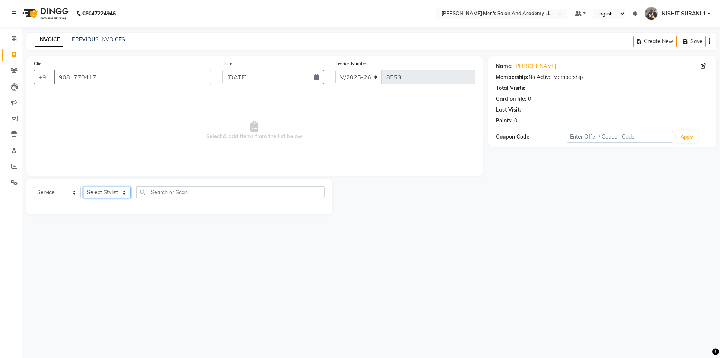
select select "90387"
click at [84, 186] on select "Select Stylist AADITYA SOLANKI ABHAY PARMAR AJAY SEN ANKUSH SEN ASHISH VAGHELA …" at bounding box center [107, 192] width 47 height 12
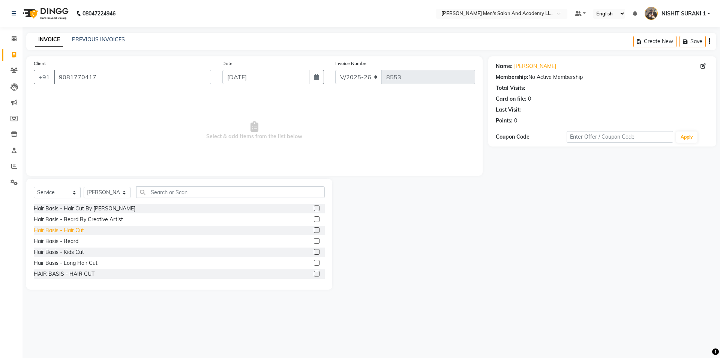
click at [68, 232] on div "Hair Basis - Hair Cut" at bounding box center [59, 230] width 50 height 8
checkbox input "false"
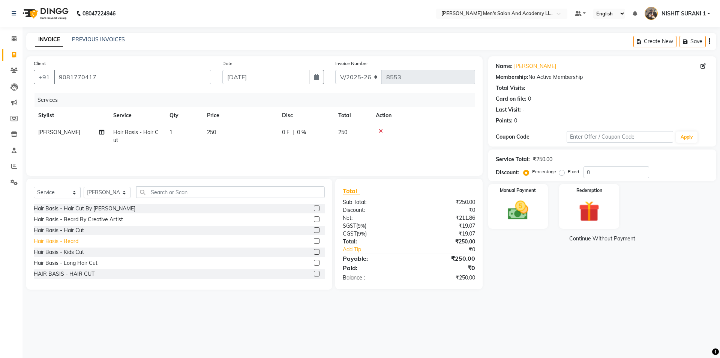
click at [70, 241] on div "Hair Basis - Beard" at bounding box center [56, 241] width 45 height 8
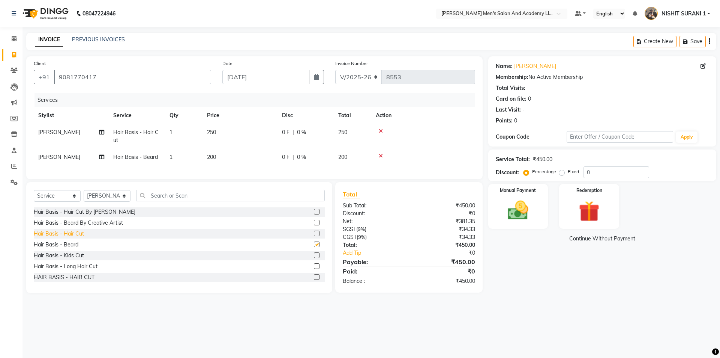
checkbox input "false"
click at [255, 135] on td "250" at bounding box center [240, 136] width 75 height 25
select select "90387"
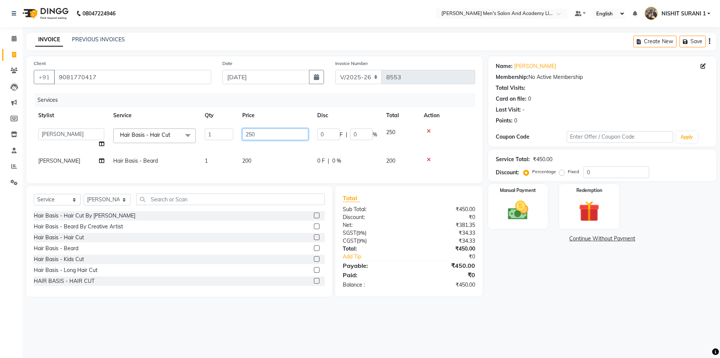
drag, startPoint x: 255, startPoint y: 134, endPoint x: 215, endPoint y: 133, distance: 40.1
click at [216, 134] on tr "AADITYA SOLANKI ABHAY PARMAR AJAY SEN ANKUSH SEN ASHISH VAGHELA BHARGAV PATEL B…" at bounding box center [255, 138] width 442 height 29
type input "100"
click at [537, 183] on div "Manual Payment" at bounding box center [518, 206] width 62 height 46
click at [536, 185] on div "Manual Payment" at bounding box center [518, 206] width 62 height 46
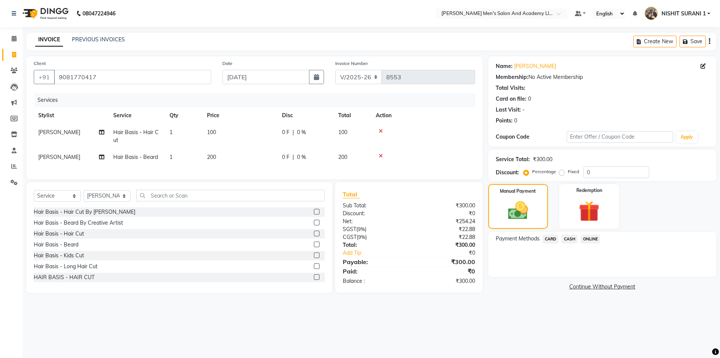
click at [574, 237] on span "CASH" at bounding box center [570, 238] width 16 height 9
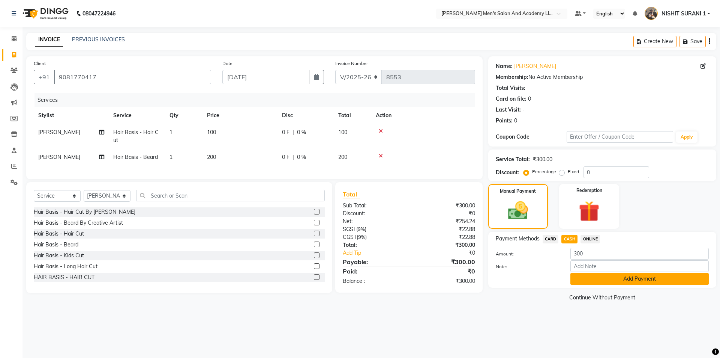
click at [585, 280] on button "Add Payment" at bounding box center [640, 279] width 138 height 12
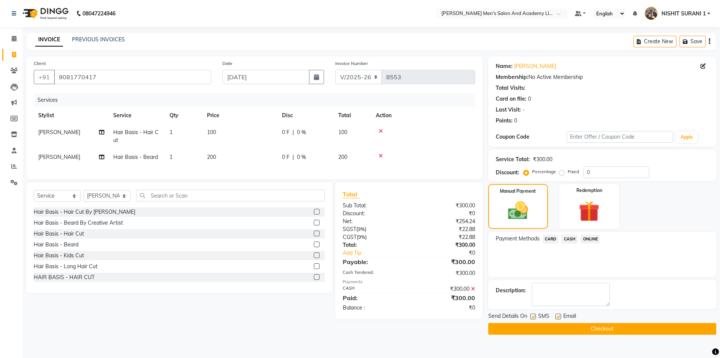
click at [561, 315] on label at bounding box center [559, 316] width 6 height 6
click at [561, 315] on input "checkbox" at bounding box center [558, 316] width 5 height 5
checkbox input "false"
click at [535, 316] on label at bounding box center [533, 316] width 6 height 6
click at [535, 316] on input "checkbox" at bounding box center [532, 316] width 5 height 5
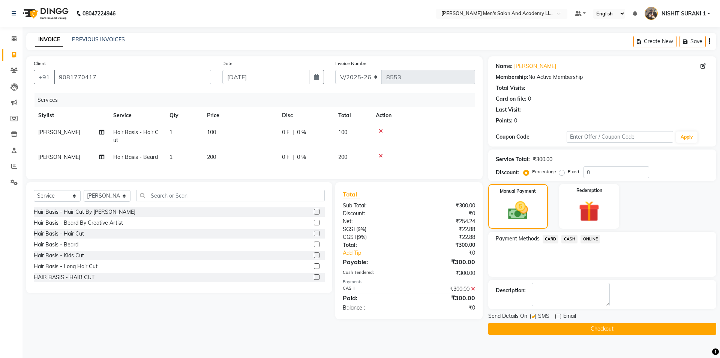
checkbox input "false"
click at [537, 321] on div "Send Details On SMS Email Checkout" at bounding box center [602, 323] width 228 height 23
click at [536, 327] on button "Checkout" at bounding box center [602, 329] width 228 height 12
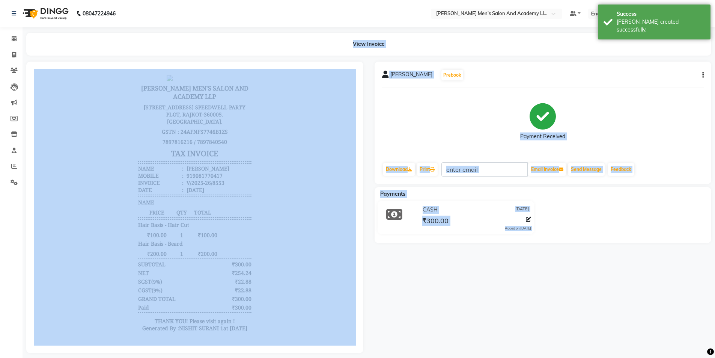
click at [484, 215] on div "CASH 01-09-2025" at bounding box center [476, 210] width 110 height 12
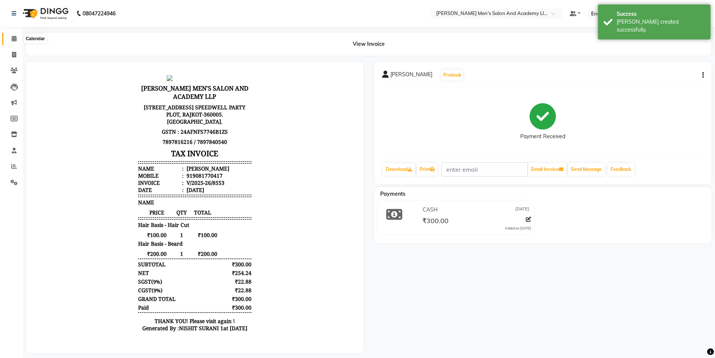
click at [15, 35] on span at bounding box center [14, 39] width 13 height 9
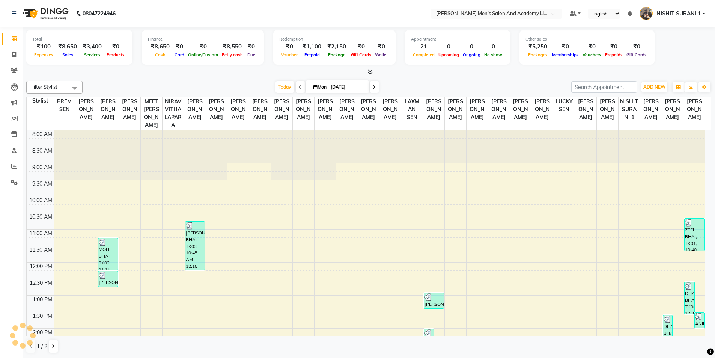
click at [8, 62] on li "Invoice" at bounding box center [11, 55] width 23 height 16
click at [17, 57] on span at bounding box center [14, 55] width 13 height 9
select select "service"
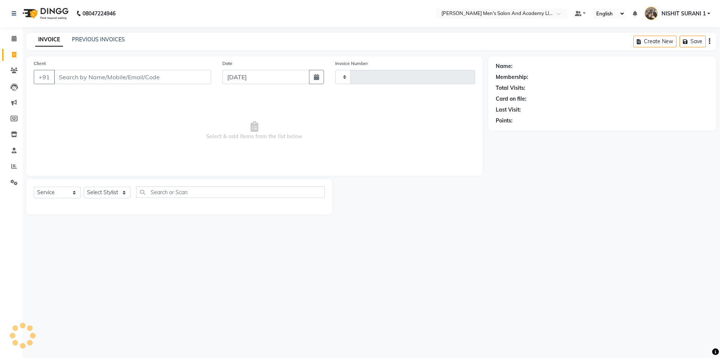
type input "8554"
select select "6752"
type input "+ M"
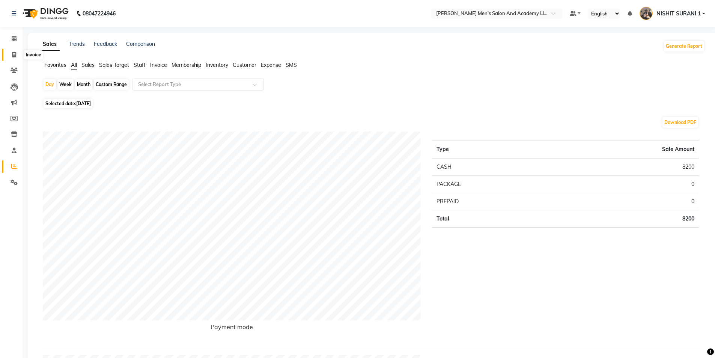
click at [12, 55] on icon at bounding box center [14, 55] width 4 height 6
select select "service"
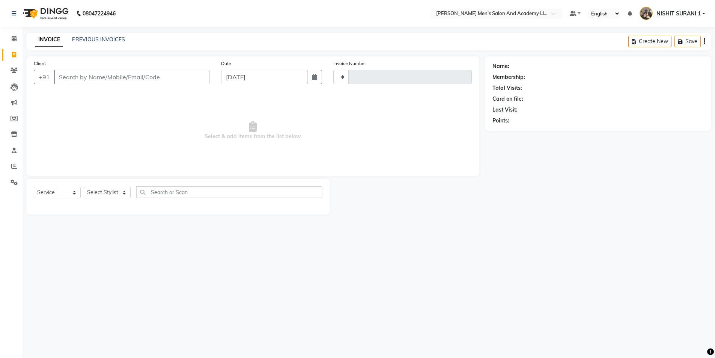
type input "8552"
select select "6752"
drag, startPoint x: 125, startPoint y: 77, endPoint x: 133, endPoint y: 63, distance: 16.0
click at [125, 77] on input "Client" at bounding box center [132, 77] width 157 height 14
type input "9328159060"
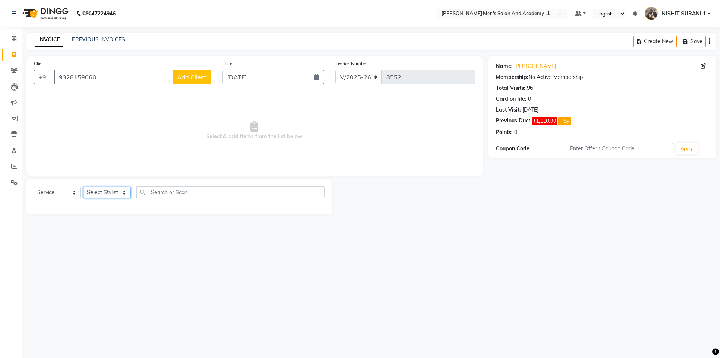
click at [91, 189] on select "Select Stylist AADITYA SOLANKI ABHAY PARMAR AJAY SEN ANKUSH SEN ASHISH VAGHELA …" at bounding box center [107, 192] width 47 height 12
select select "68653"
click at [84, 186] on select "Select Stylist AADITYA SOLANKI ABHAY PARMAR AJAY SEN ANKUSH SEN ASHISH VAGHELA …" at bounding box center [107, 192] width 47 height 12
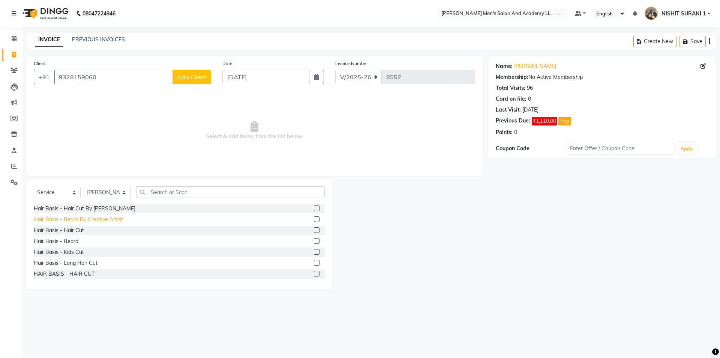
click at [66, 223] on div "Hair Basis - Beard By Creative Artist" at bounding box center [78, 219] width 89 height 8
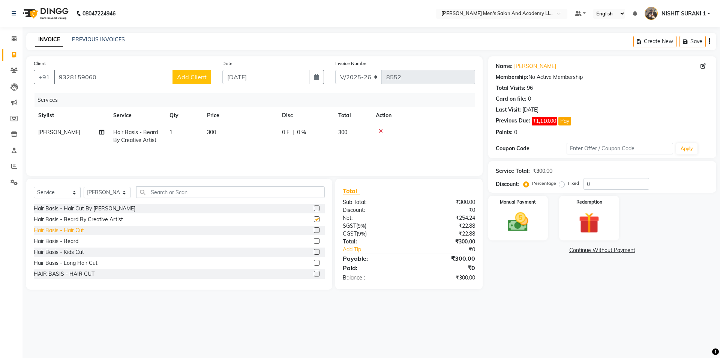
checkbox input "false"
click at [67, 227] on div "Hair Basis - Hair Cut" at bounding box center [59, 230] width 50 height 8
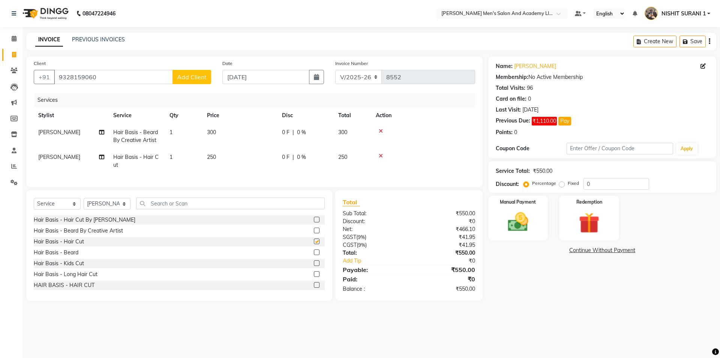
checkbox input "false"
click at [245, 138] on td "300" at bounding box center [240, 136] width 75 height 25
select select "68653"
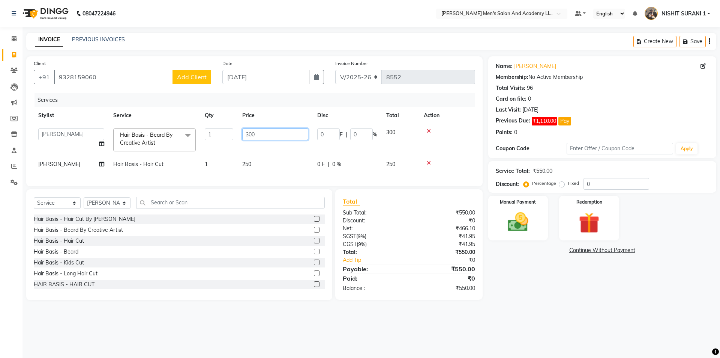
drag, startPoint x: 270, startPoint y: 138, endPoint x: 181, endPoint y: 146, distance: 89.3
click at [190, 141] on tr "AADITYA SOLANKI ABHAY PARMAR AJAY SEN ANKUSH SEN ASHISH VAGHELA BHARGAV PATEL B…" at bounding box center [255, 140] width 442 height 32
type input "150"
click at [429, 163] on td at bounding box center [447, 164] width 56 height 17
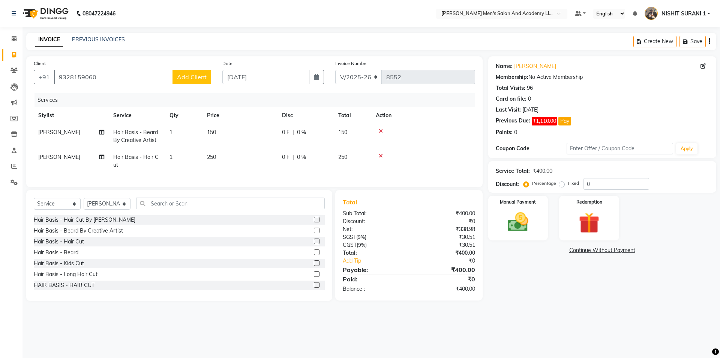
click at [382, 154] on icon at bounding box center [381, 155] width 4 height 5
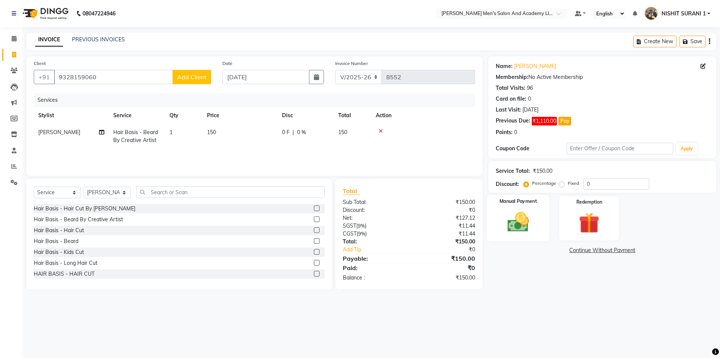
click at [536, 208] on div "Manual Payment" at bounding box center [518, 218] width 62 height 46
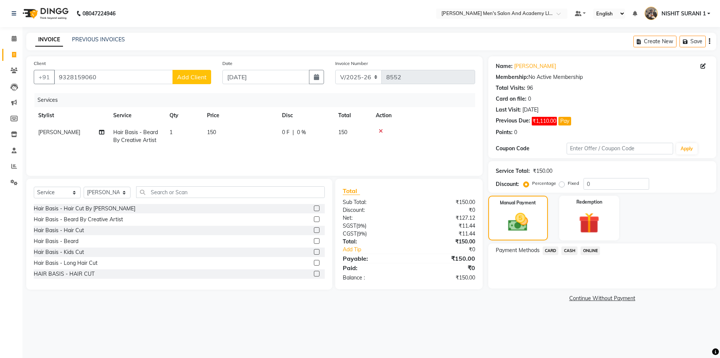
click at [577, 251] on span "CASH" at bounding box center [570, 250] width 16 height 9
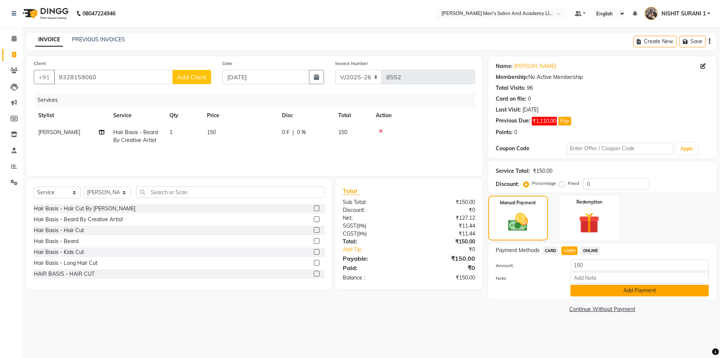
click at [579, 286] on button "Add Payment" at bounding box center [640, 290] width 138 height 12
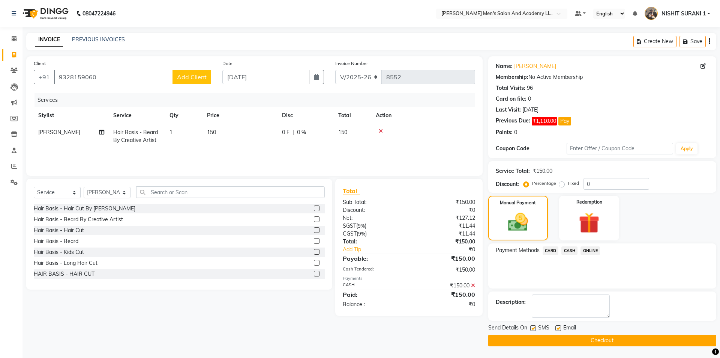
click at [556, 328] on label at bounding box center [559, 328] width 6 height 6
click at [556, 328] on input "checkbox" at bounding box center [558, 328] width 5 height 5
checkbox input "false"
click at [535, 327] on label at bounding box center [533, 328] width 6 height 6
click at [535, 327] on input "checkbox" at bounding box center [532, 328] width 5 height 5
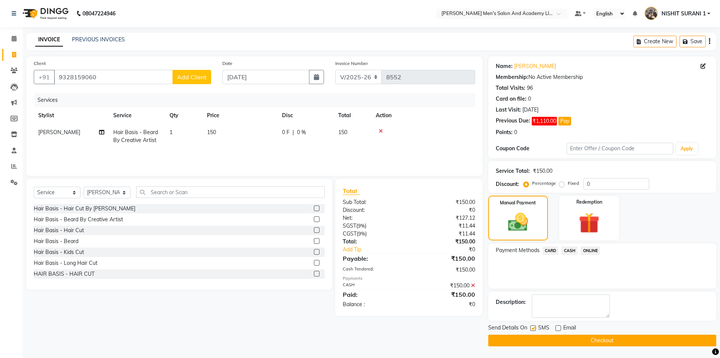
checkbox input "false"
click at [540, 345] on button "Checkout" at bounding box center [602, 340] width 228 height 12
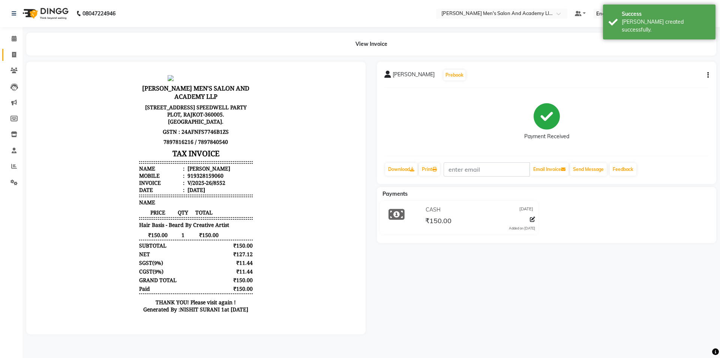
click at [9, 50] on link "Invoice" at bounding box center [11, 55] width 18 height 12
select select "6752"
select select "service"
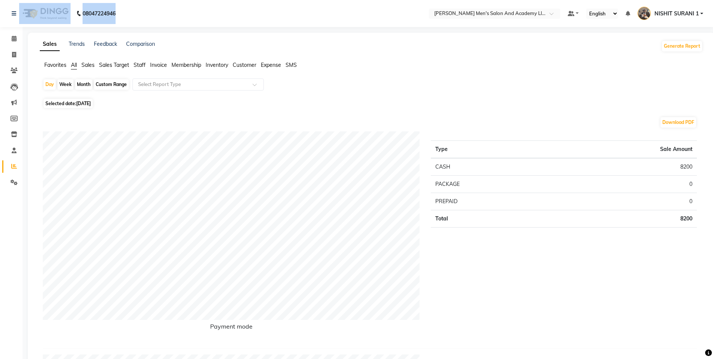
drag, startPoint x: 175, startPoint y: 17, endPoint x: -28, endPoint y: -16, distance: 205.3
click at [0, 0] on html "08047224946 Select Location × [PERSON_NAME]'s Salon And Academy Llp, Speed Well…" at bounding box center [356, 179] width 713 height 359
